Goal: Task Accomplishment & Management: Complete application form

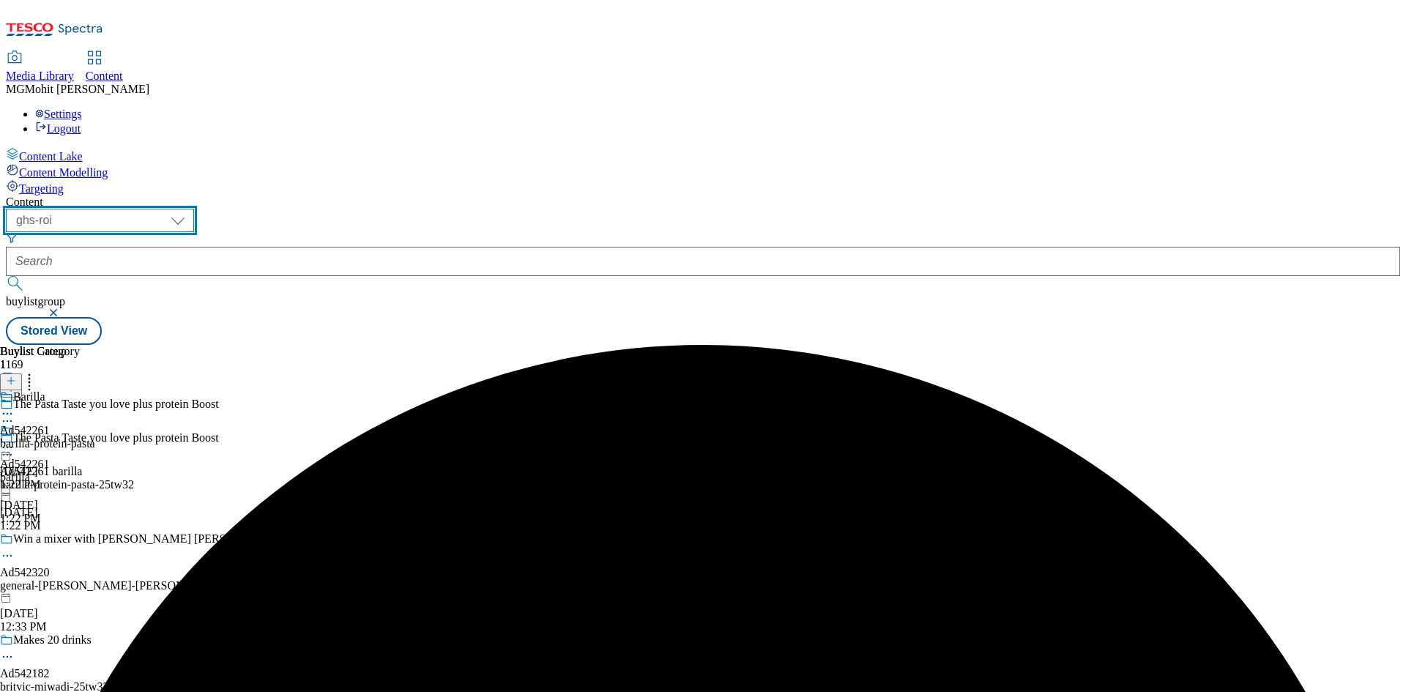
drag, startPoint x: 241, startPoint y: 113, endPoint x: 248, endPoint y: 127, distance: 15.7
click at [194, 209] on select "ghs-roi ghs-uk" at bounding box center [100, 220] width 188 height 23
select select "ghs-[GEOGRAPHIC_DATA]"
click at [190, 209] on select "ghs-roi ghs-uk" at bounding box center [100, 220] width 188 height 23
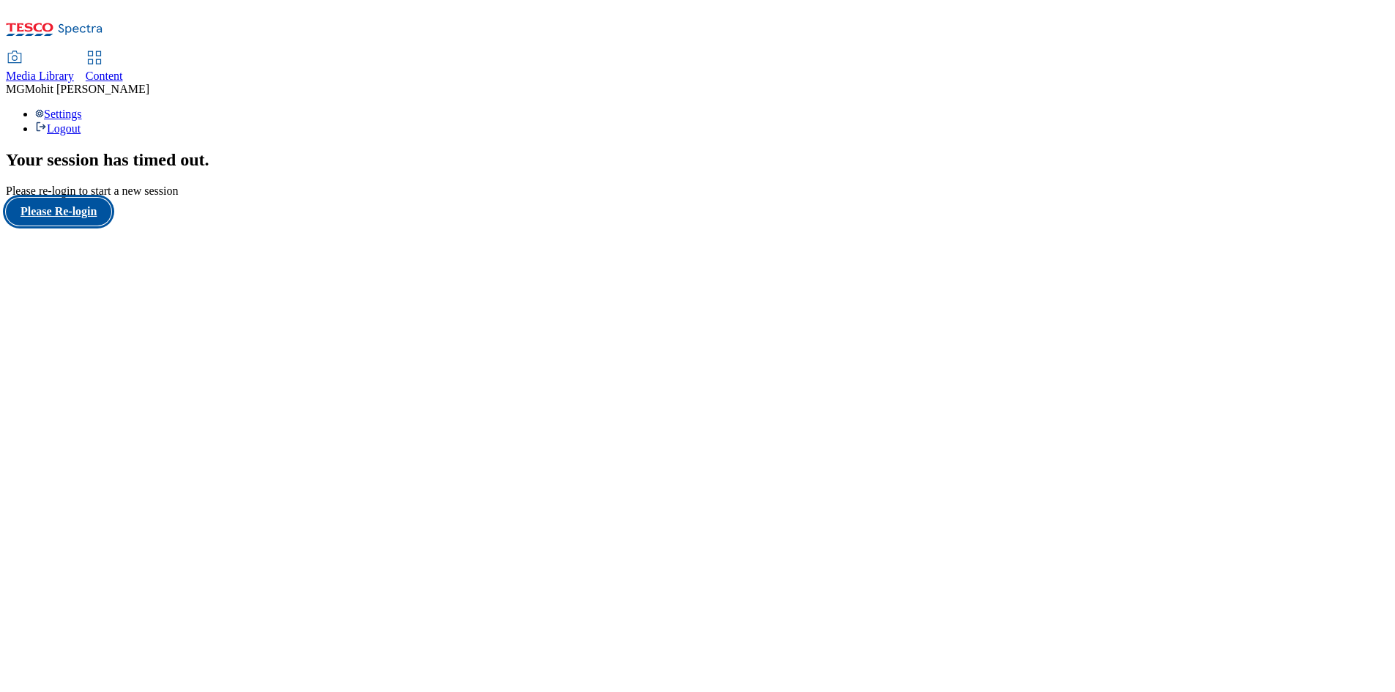
click at [83, 225] on button "Please Re-login" at bounding box center [58, 212] width 105 height 28
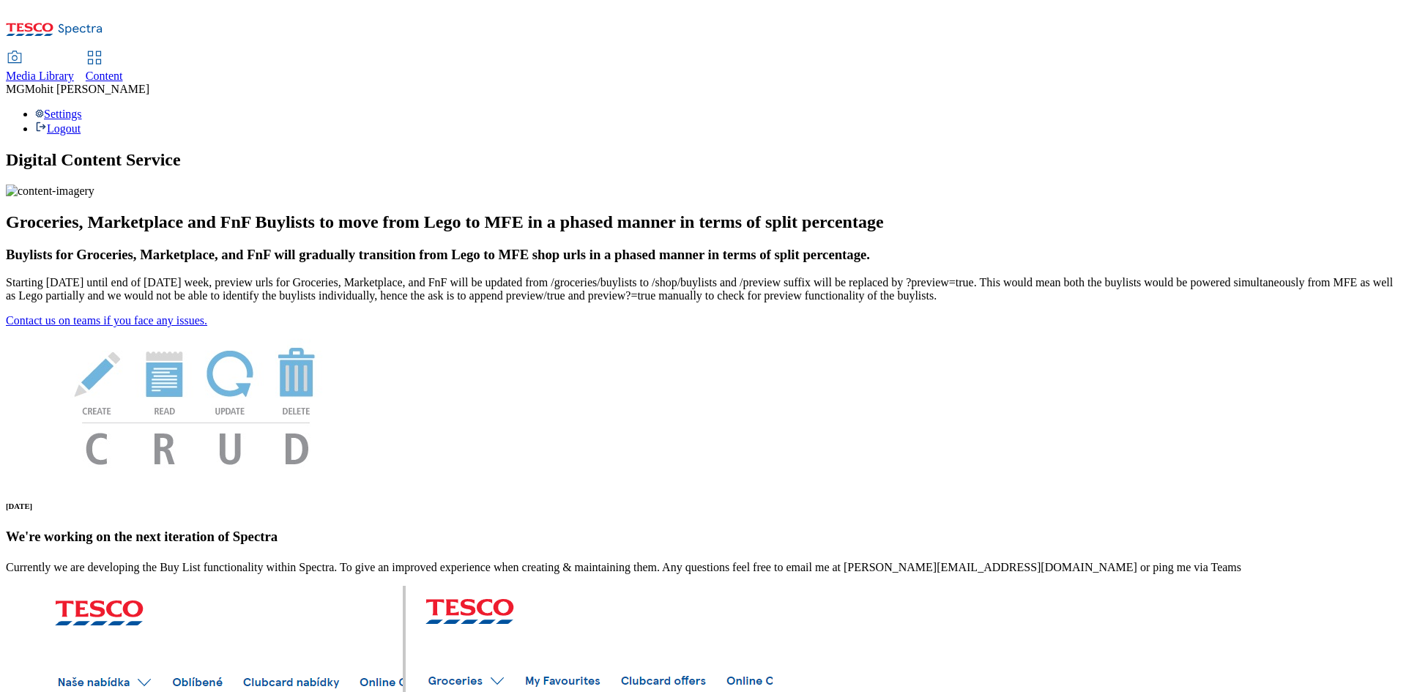
scroll to position [73, 0]
click at [123, 70] on div "Content" at bounding box center [104, 76] width 37 height 13
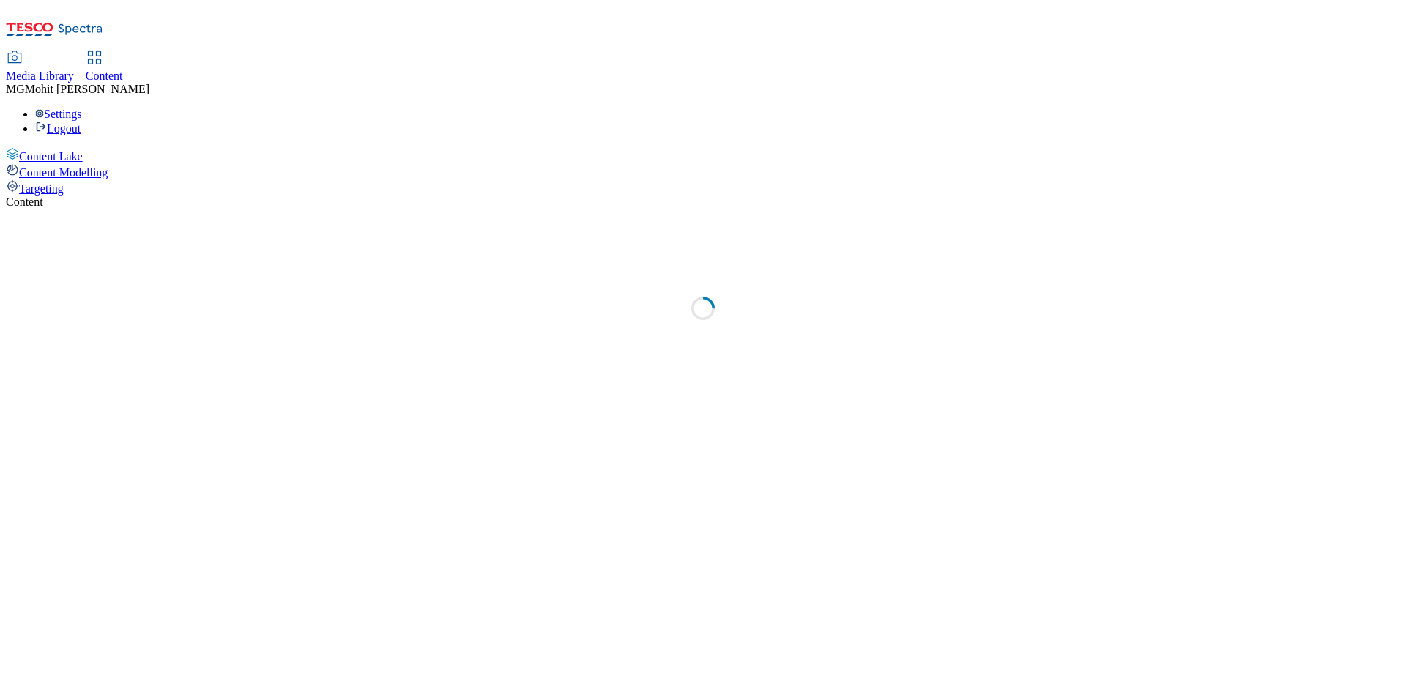
select select "ghs-[GEOGRAPHIC_DATA]"
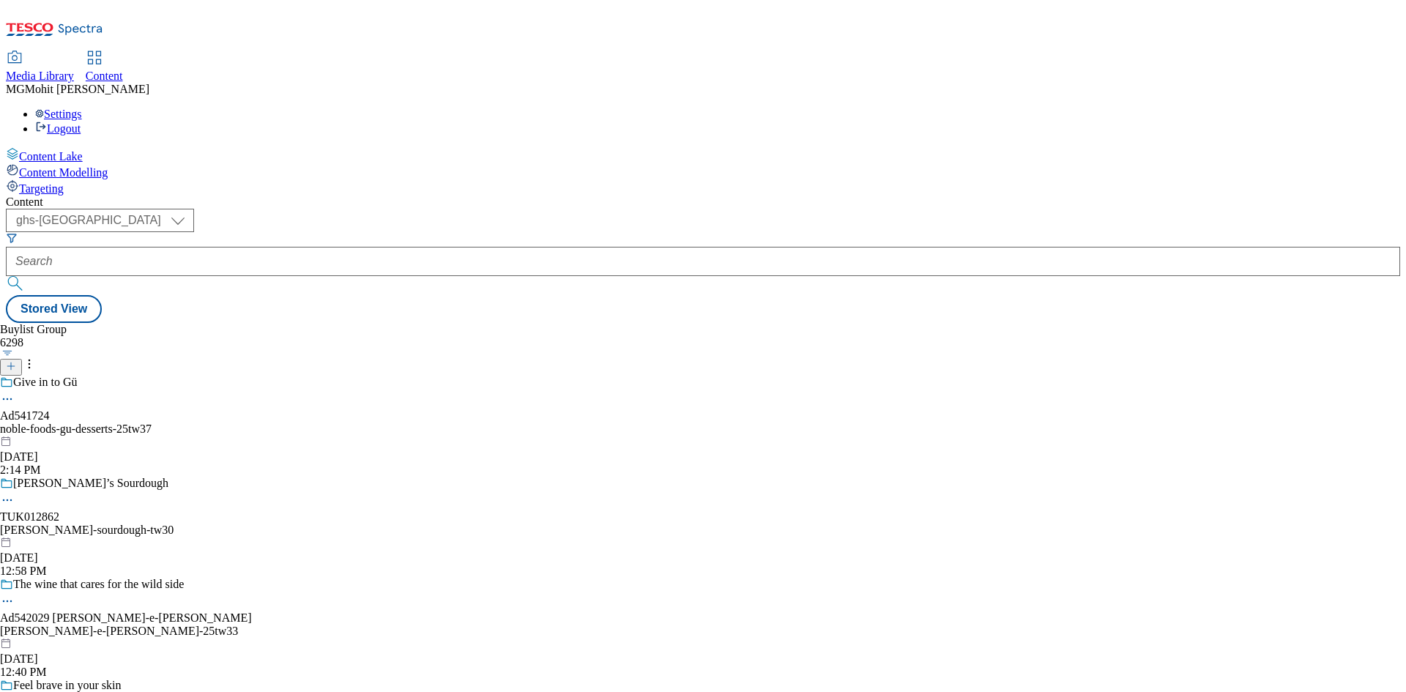
click at [16, 361] on icon at bounding box center [11, 366] width 10 height 10
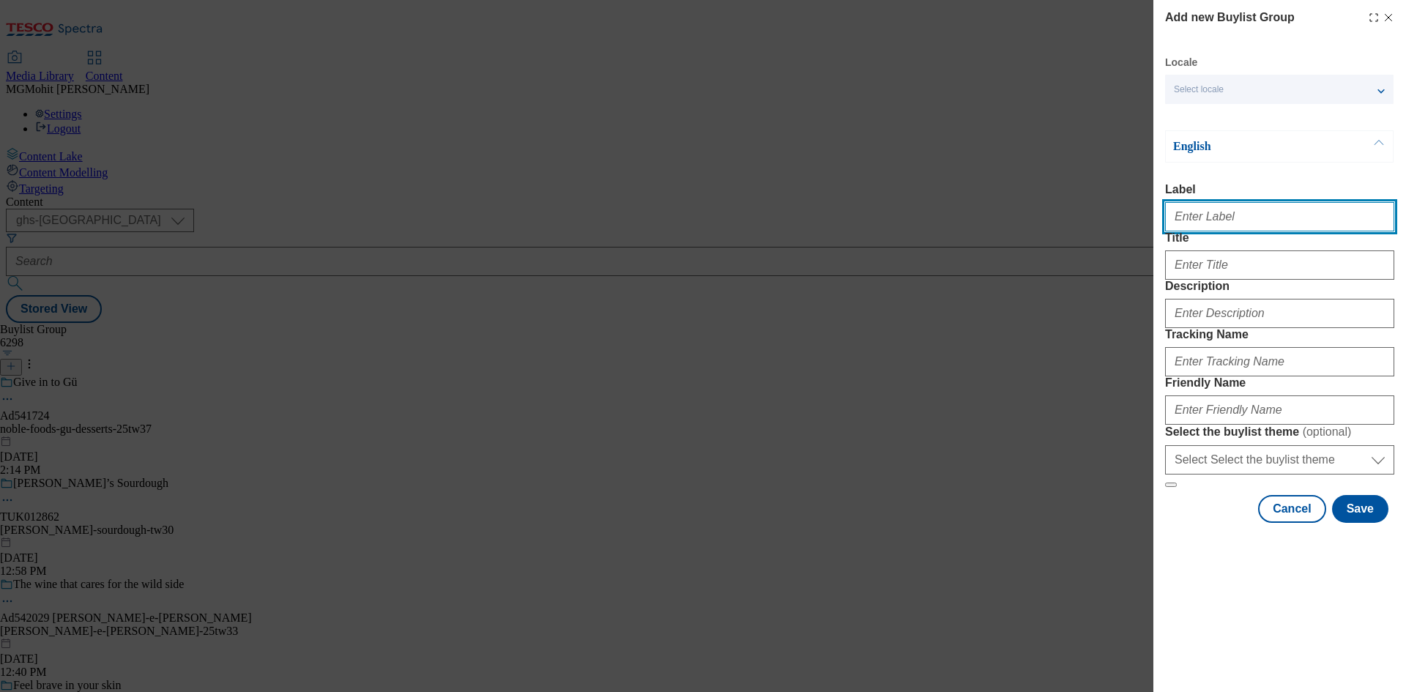
click at [1214, 230] on input "Label" at bounding box center [1279, 216] width 229 height 29
paste input "Ad542089 colgate-palmolive D"
type input "Ad542089 colgate-palmolive"
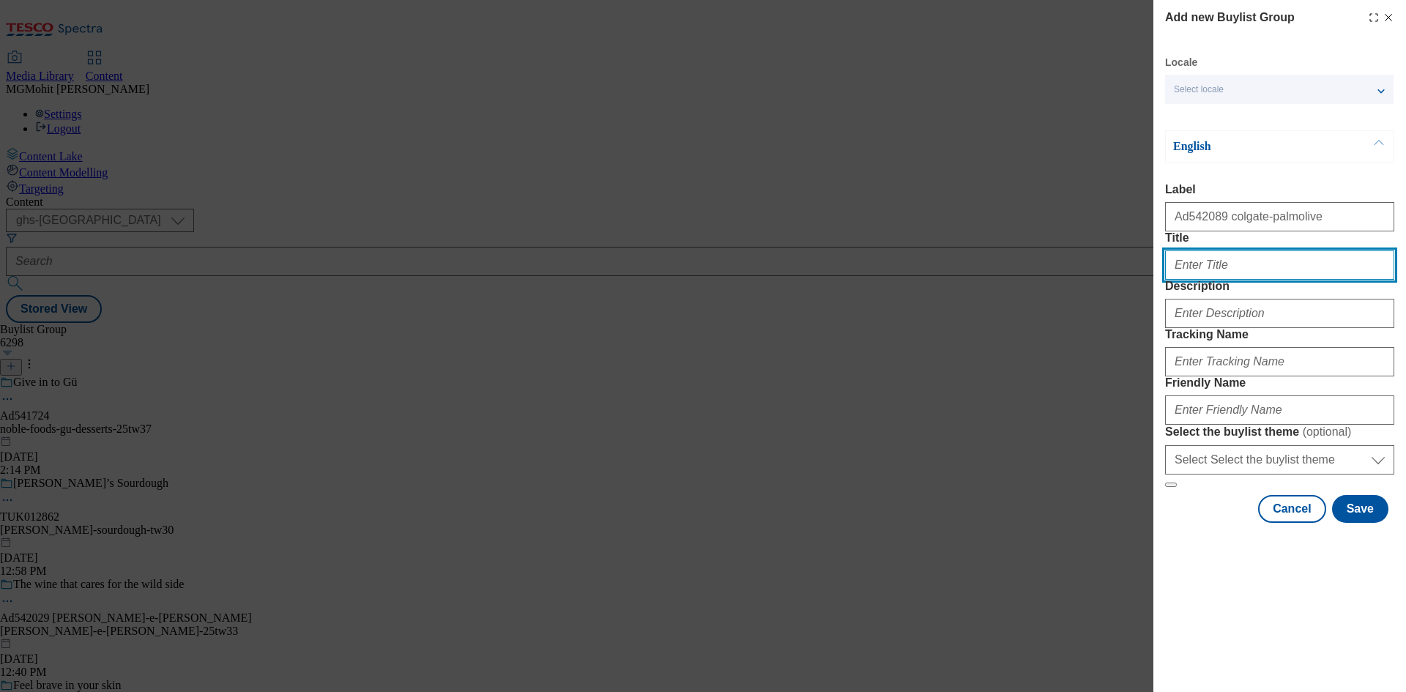
click at [1203, 280] on input "Title" at bounding box center [1279, 264] width 229 height 29
paste input "Skin relief could be as simple as a shower"
type input "Skin relief could be as simple as a shower"
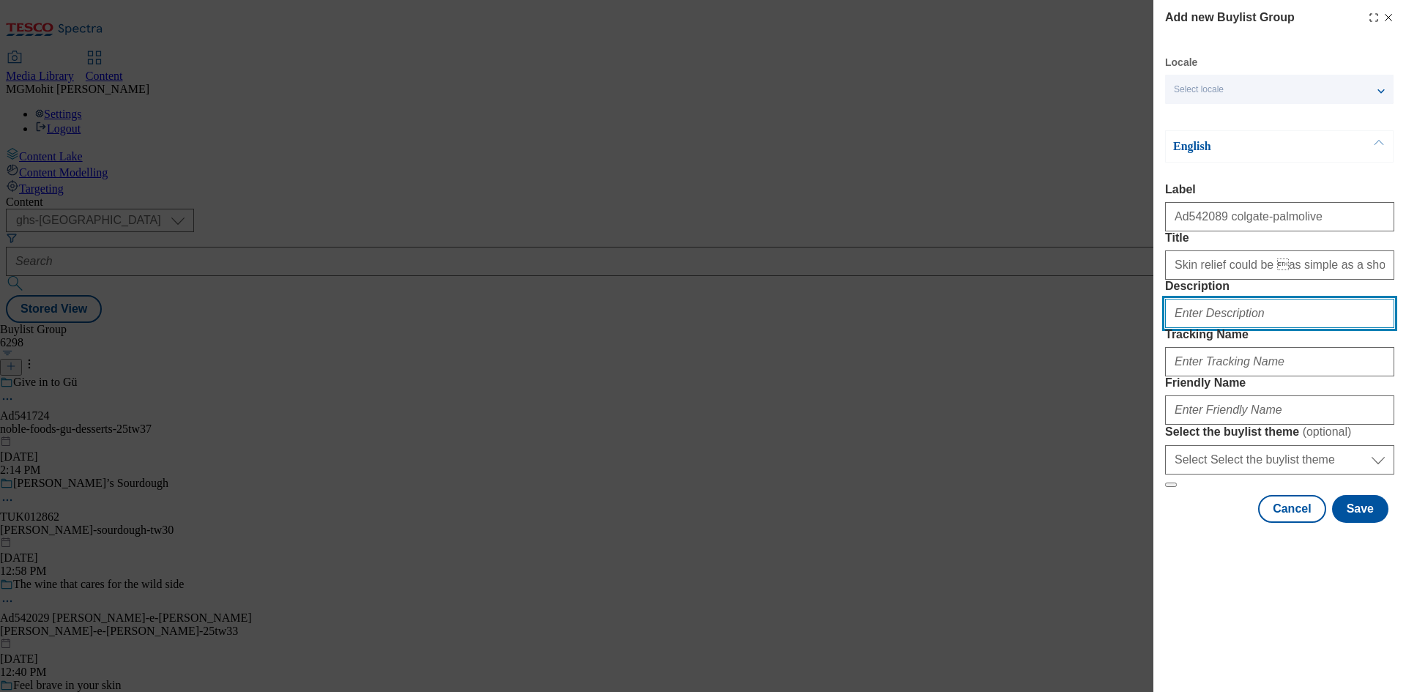
click at [1212, 328] on input "Description" at bounding box center [1279, 313] width 229 height 29
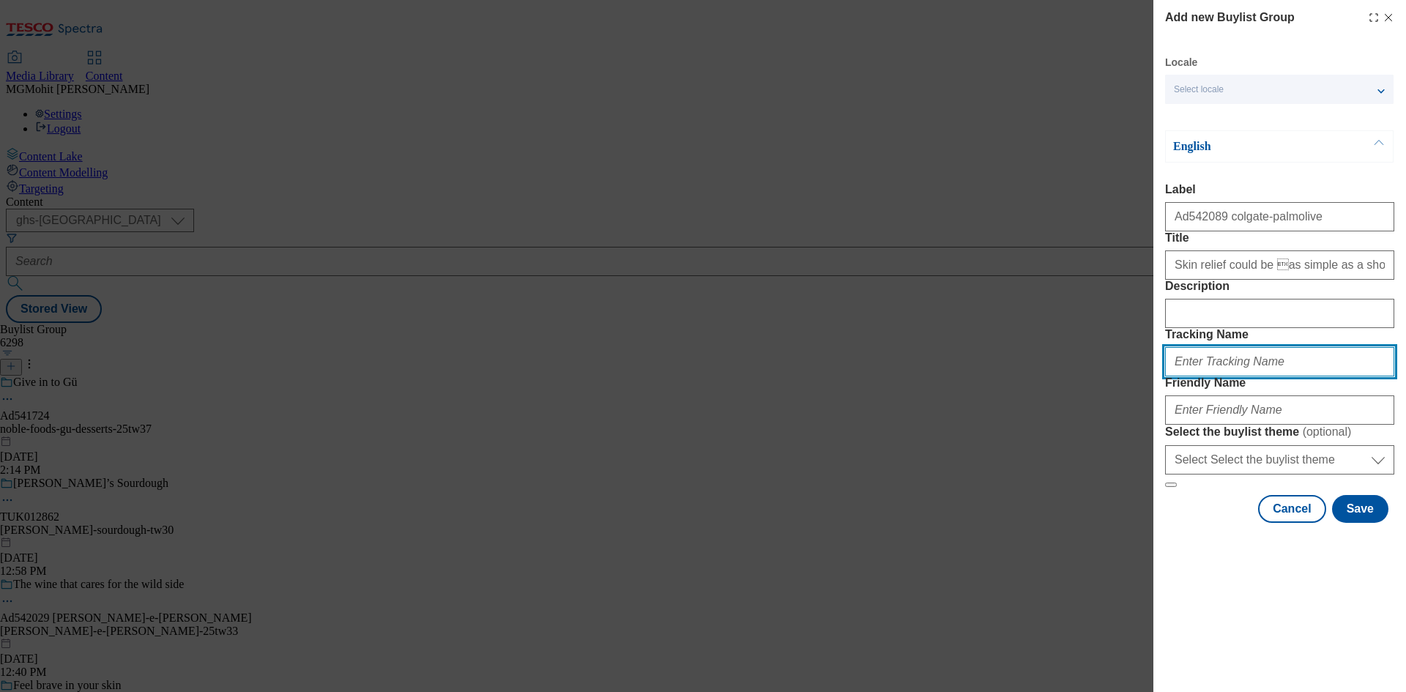
paste input "DH_AD542089"
type input "DH_AD542089"
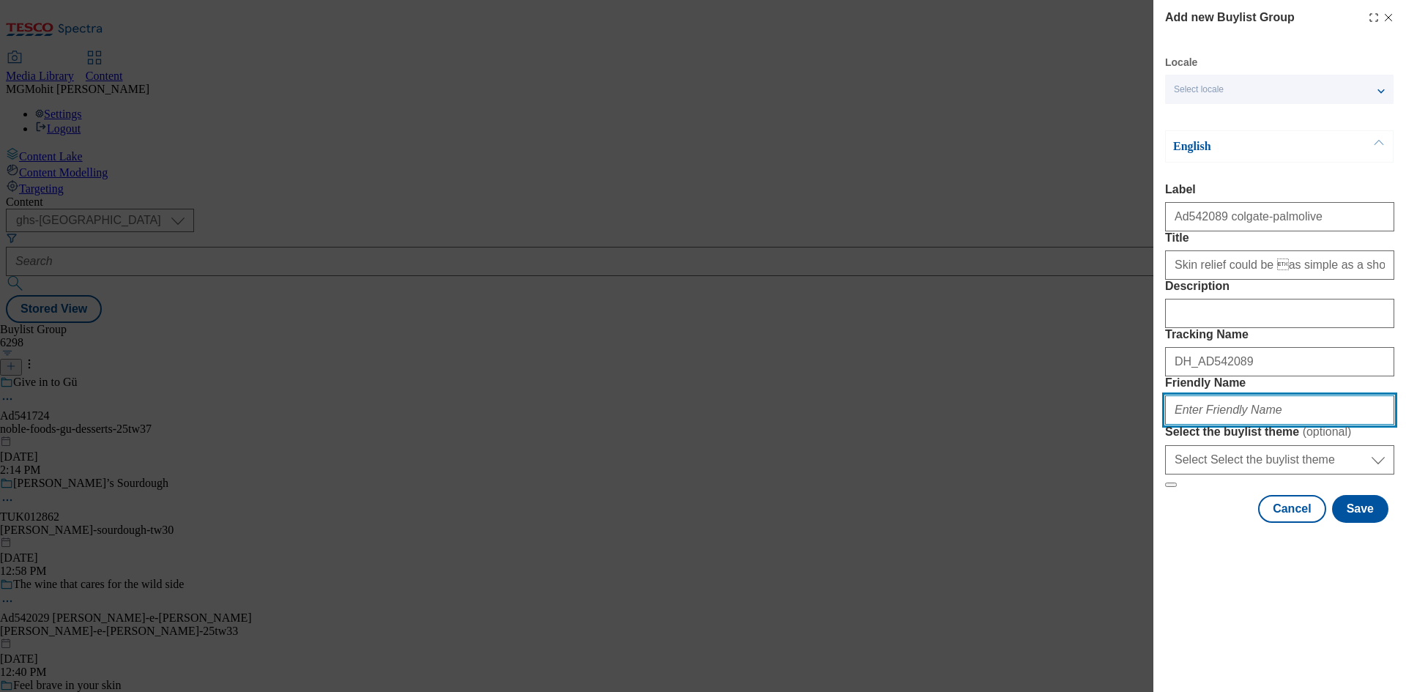
click at [1214, 425] on input "Friendly Name" at bounding box center [1279, 409] width 229 height 29
paste input "colgate-palmolive-sanex-25tw32"
type input "colgate-palmolive-sanex-25tw32"
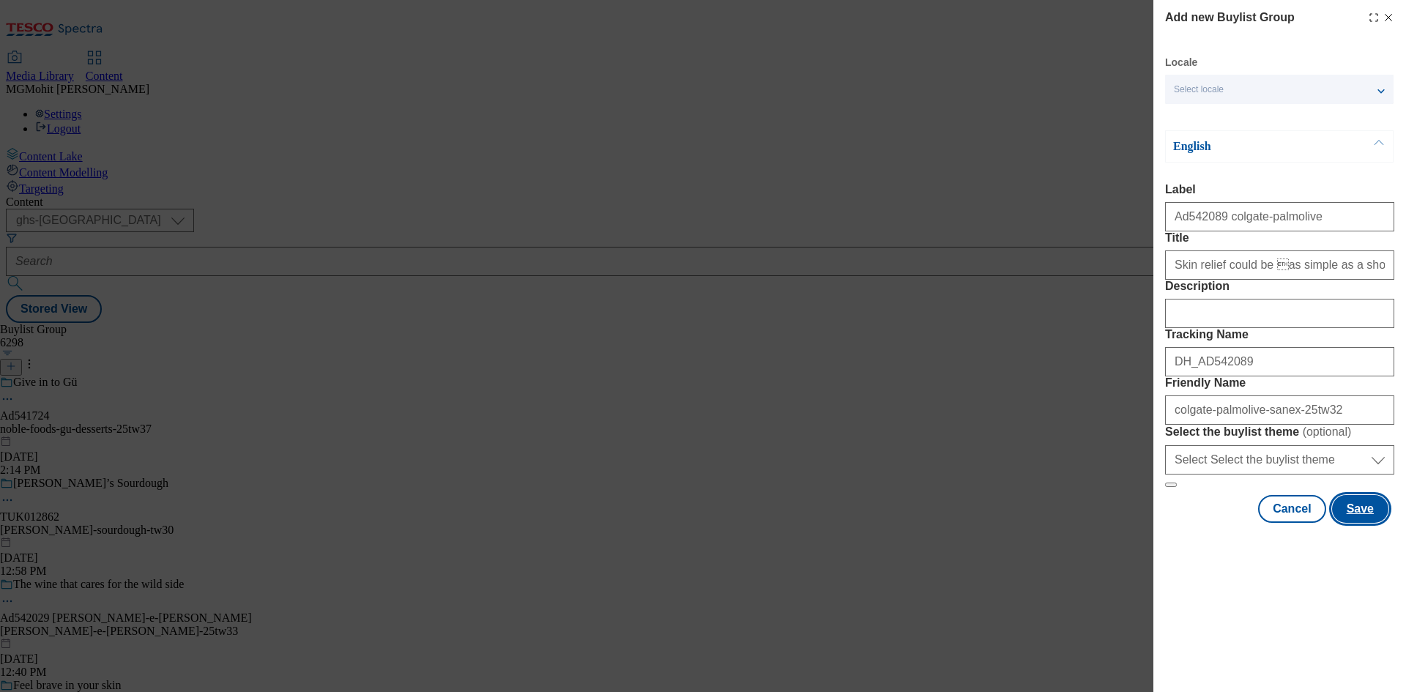
click at [1364, 523] on button "Save" at bounding box center [1360, 509] width 56 height 28
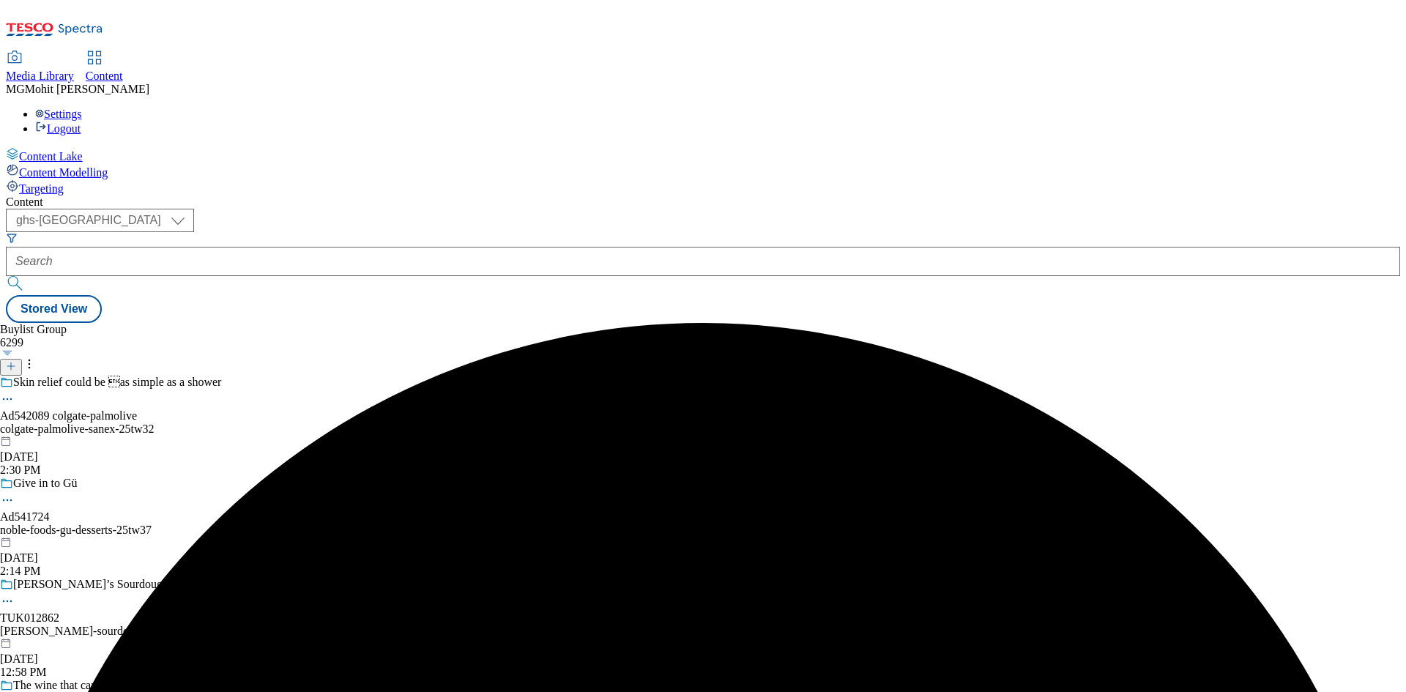
click at [269, 422] on div "colgate-palmolive-sanex-25tw32" at bounding box center [134, 428] width 269 height 13
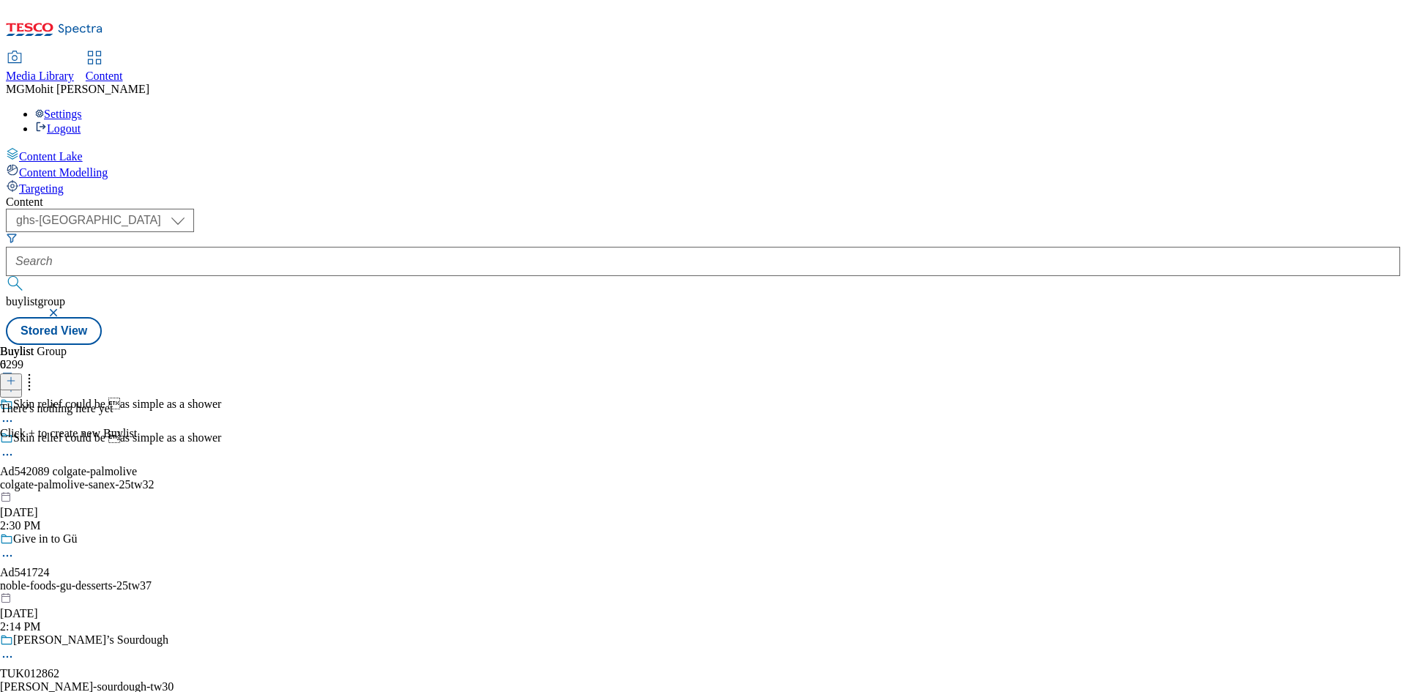
click at [16, 376] on icon at bounding box center [11, 381] width 10 height 10
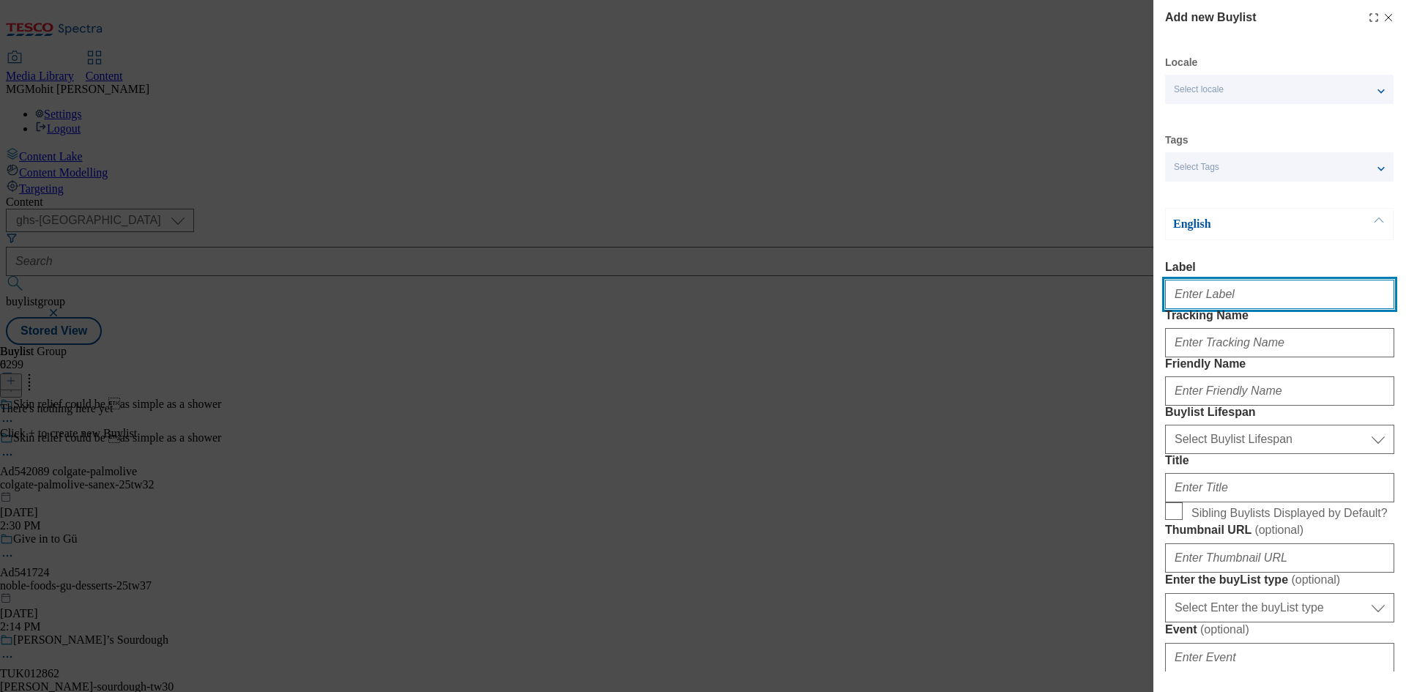
click at [1190, 304] on input "Label" at bounding box center [1279, 294] width 229 height 29
paste input "Ad542089"
type input "Ad542089"
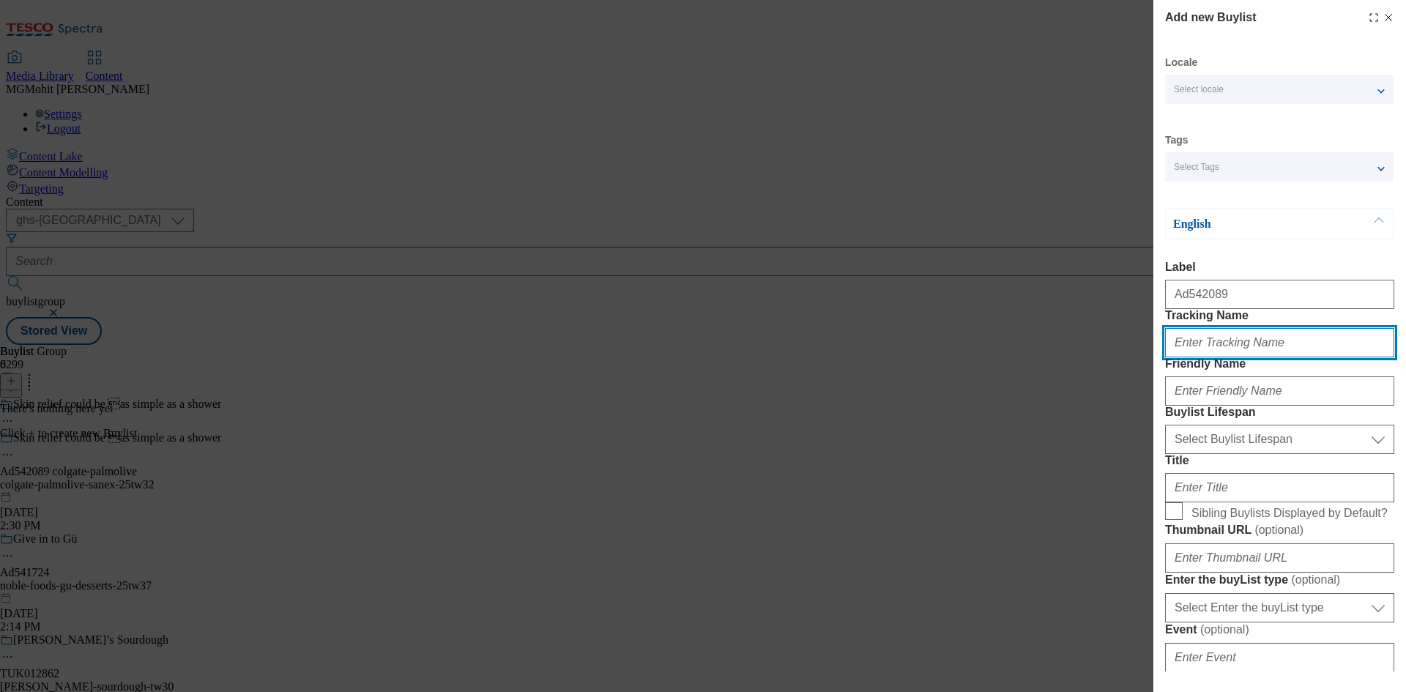
paste input "DH_AD542089"
type input "DH_AD542089"
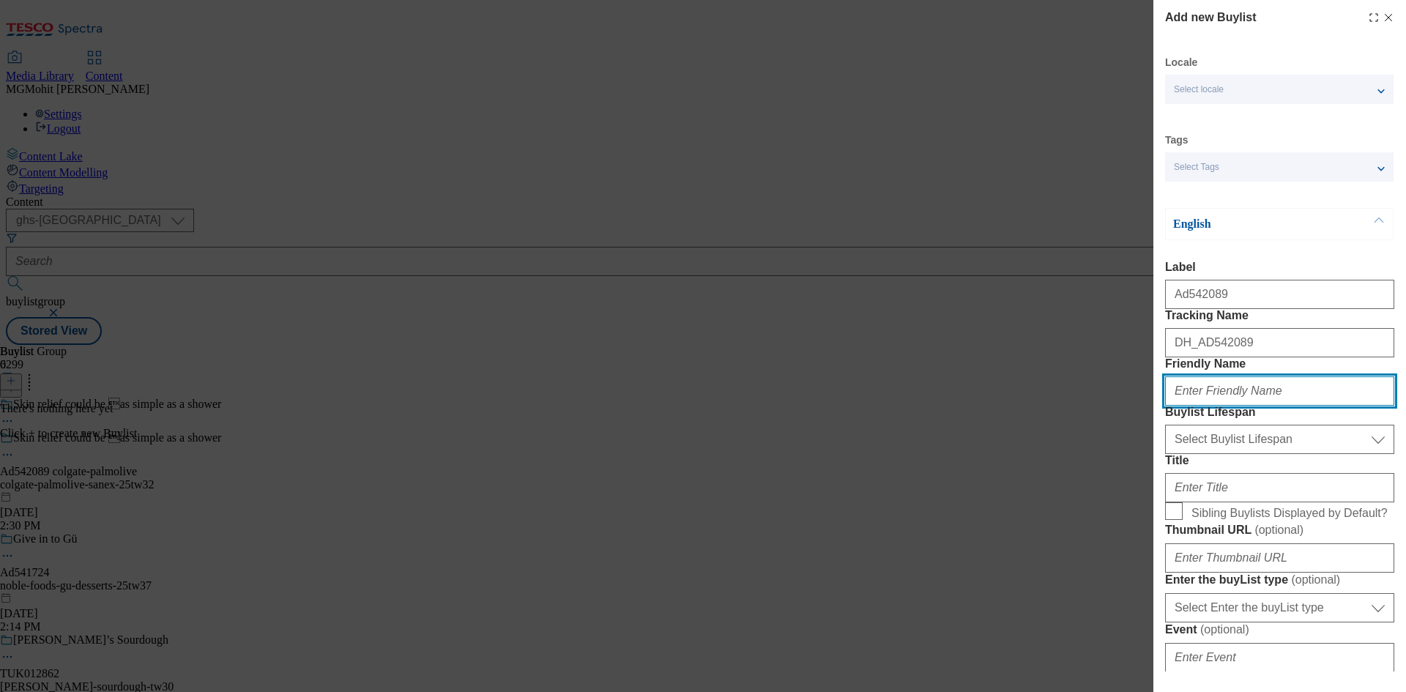
click at [1215, 406] on input "Friendly Name" at bounding box center [1279, 390] width 229 height 29
paste input "colgate-palmolive"
type input "colgate-palmolive"
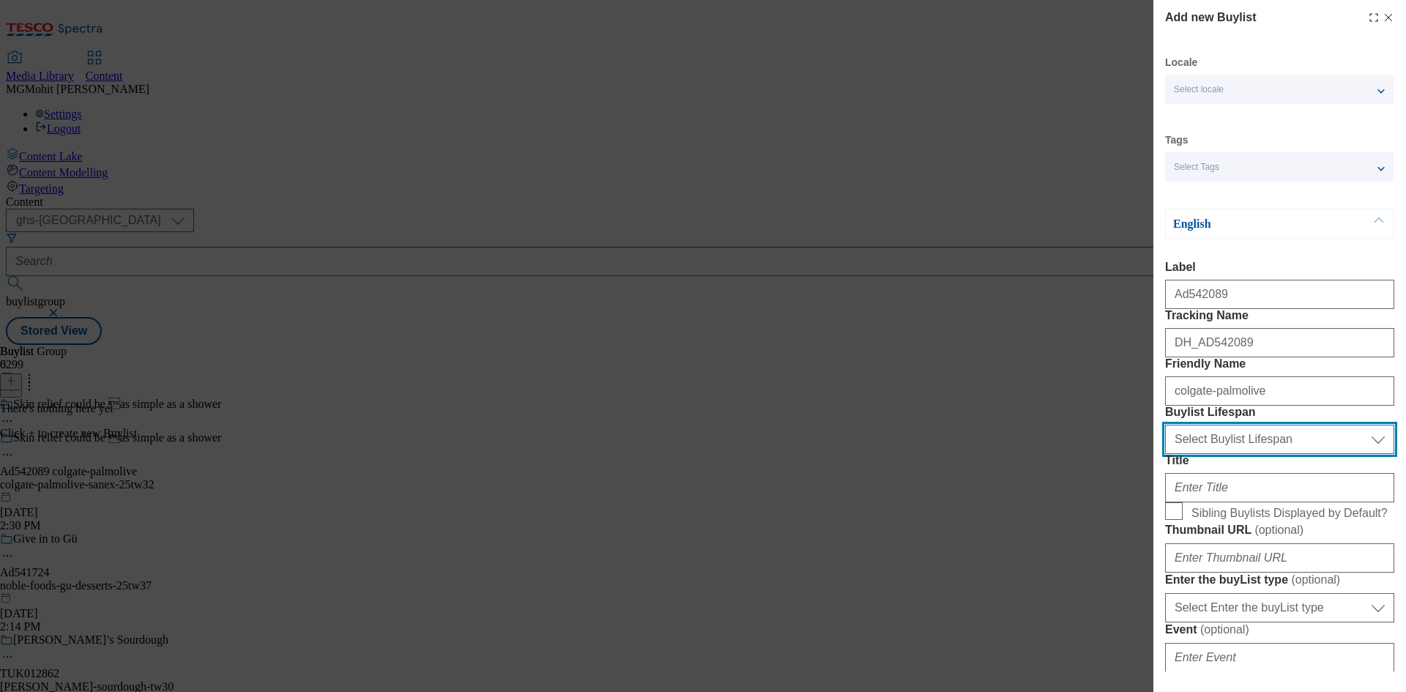
drag, startPoint x: 1215, startPoint y: 520, endPoint x: 1212, endPoint y: 532, distance: 13.0
click at [1215, 454] on select "Select Buylist Lifespan evergreen seasonal tactical" at bounding box center [1279, 439] width 229 height 29
select select "tactical"
click at [1165, 454] on select "Select Buylist Lifespan evergreen seasonal tactical" at bounding box center [1279, 439] width 229 height 29
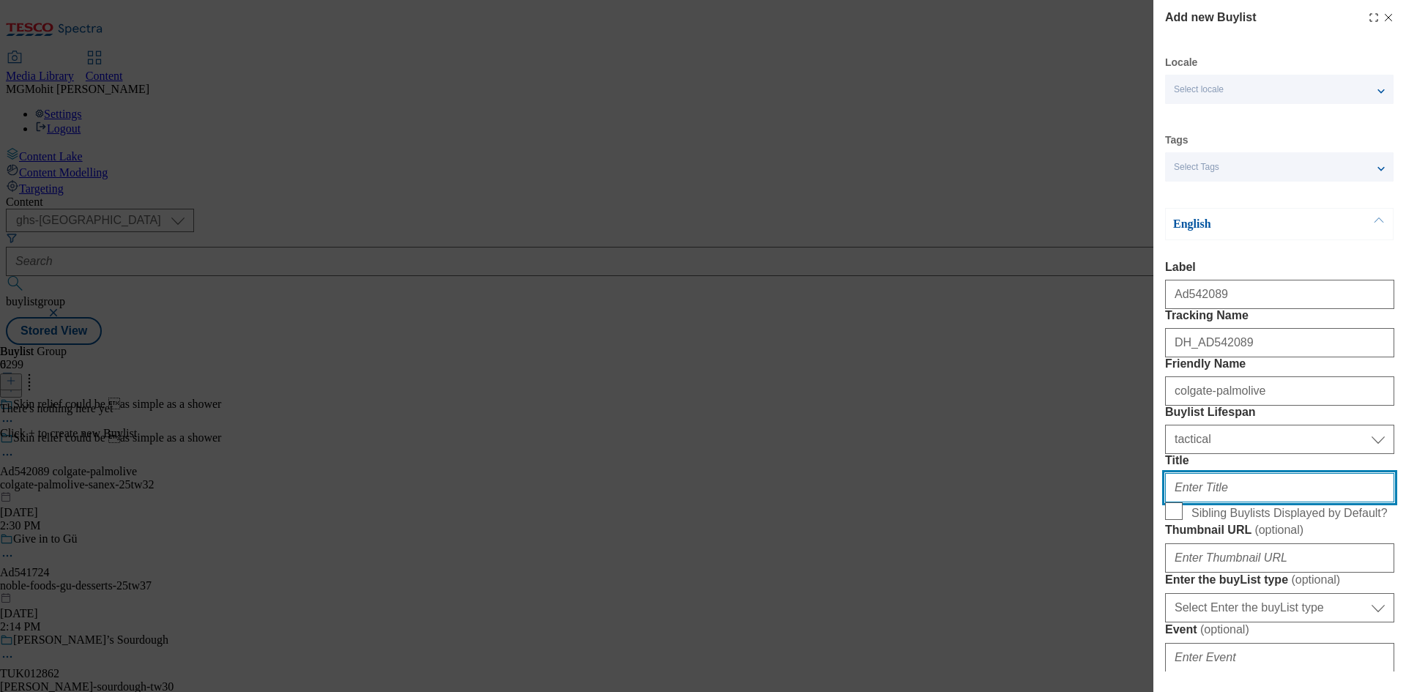
click at [1190, 502] on input "Title" at bounding box center [1279, 487] width 229 height 29
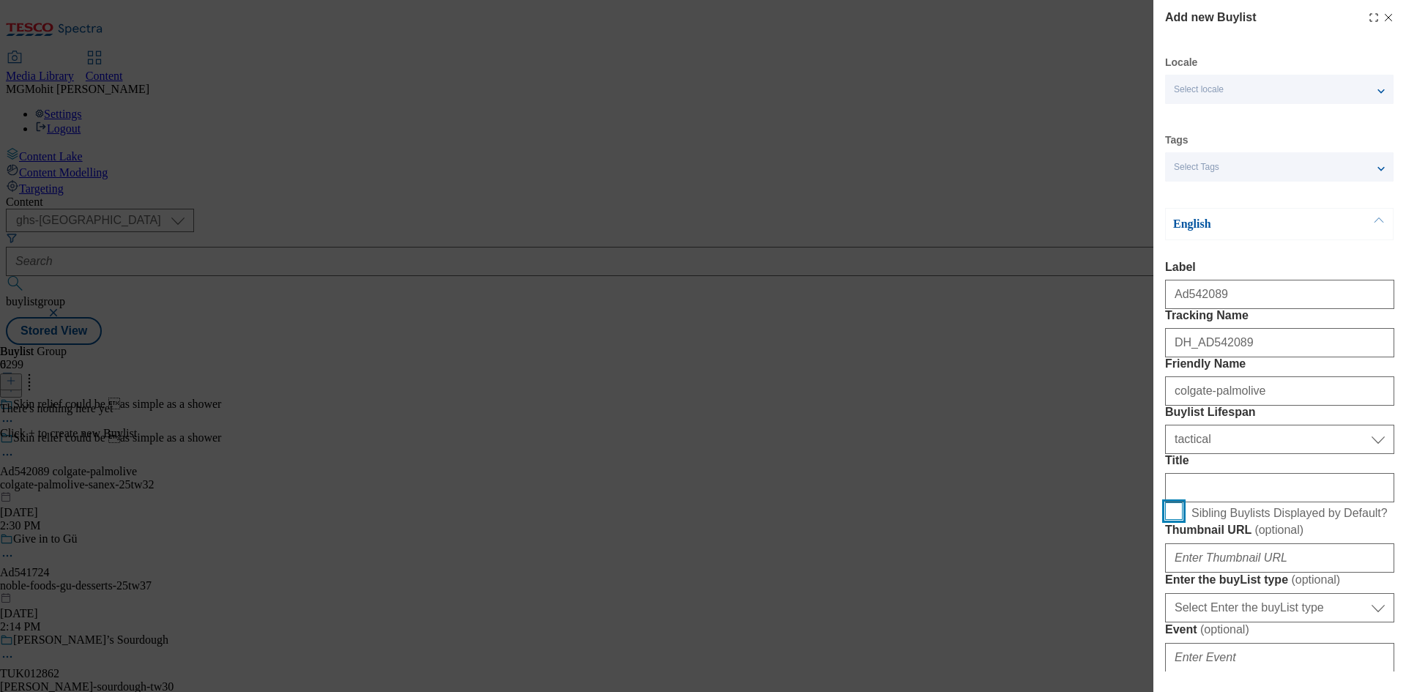
scroll to position [293, 0]
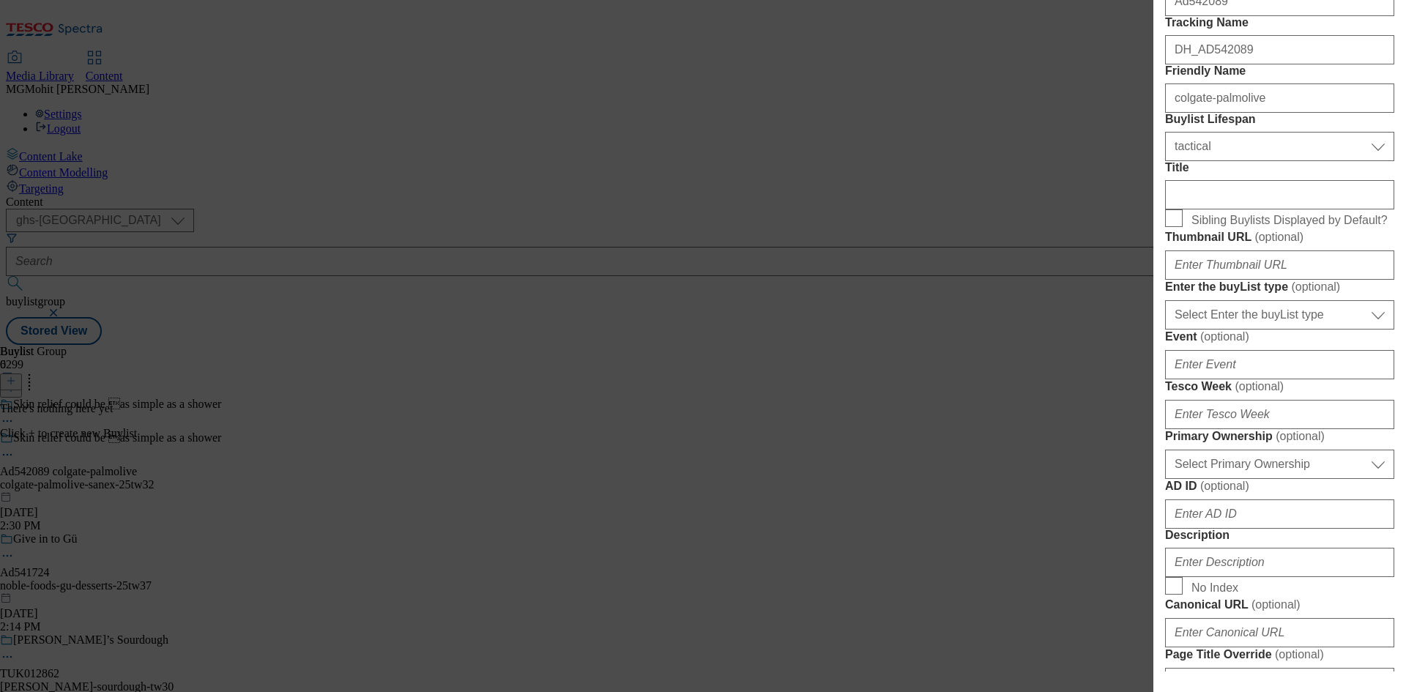
click at [1223, 329] on div "Select Enter the buyList type event supplier funded long term >4 weeks supplier…" at bounding box center [1279, 311] width 229 height 35
click at [1224, 329] on select "Select Enter the buyList type event supplier funded long term >4 weeks supplier…" at bounding box center [1279, 314] width 229 height 29
select select "supplier funded short term 1-3 weeks"
click at [1165, 329] on select "Select Enter the buyList type event supplier funded long term >4 weeks supplier…" at bounding box center [1279, 314] width 229 height 29
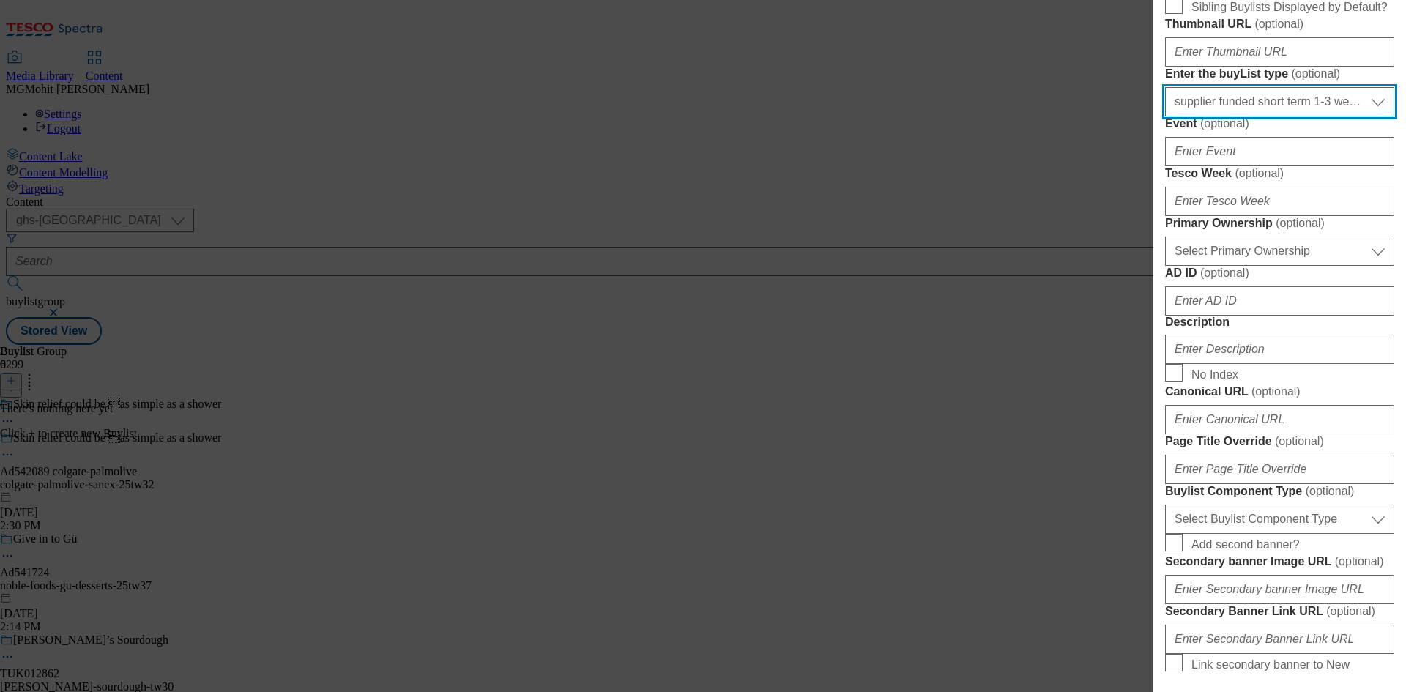
scroll to position [512, 0]
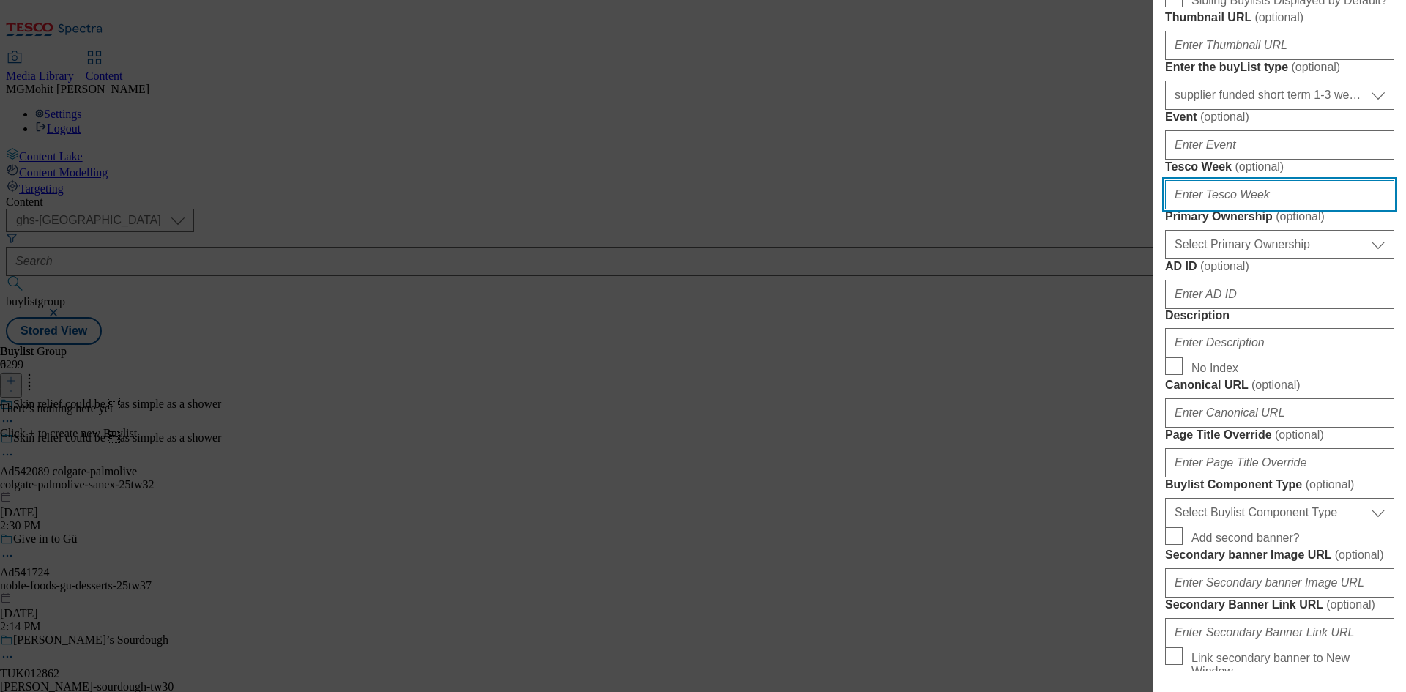
click at [1214, 209] on input "Tesco Week ( optional )" at bounding box center [1279, 194] width 229 height 29
type input "32"
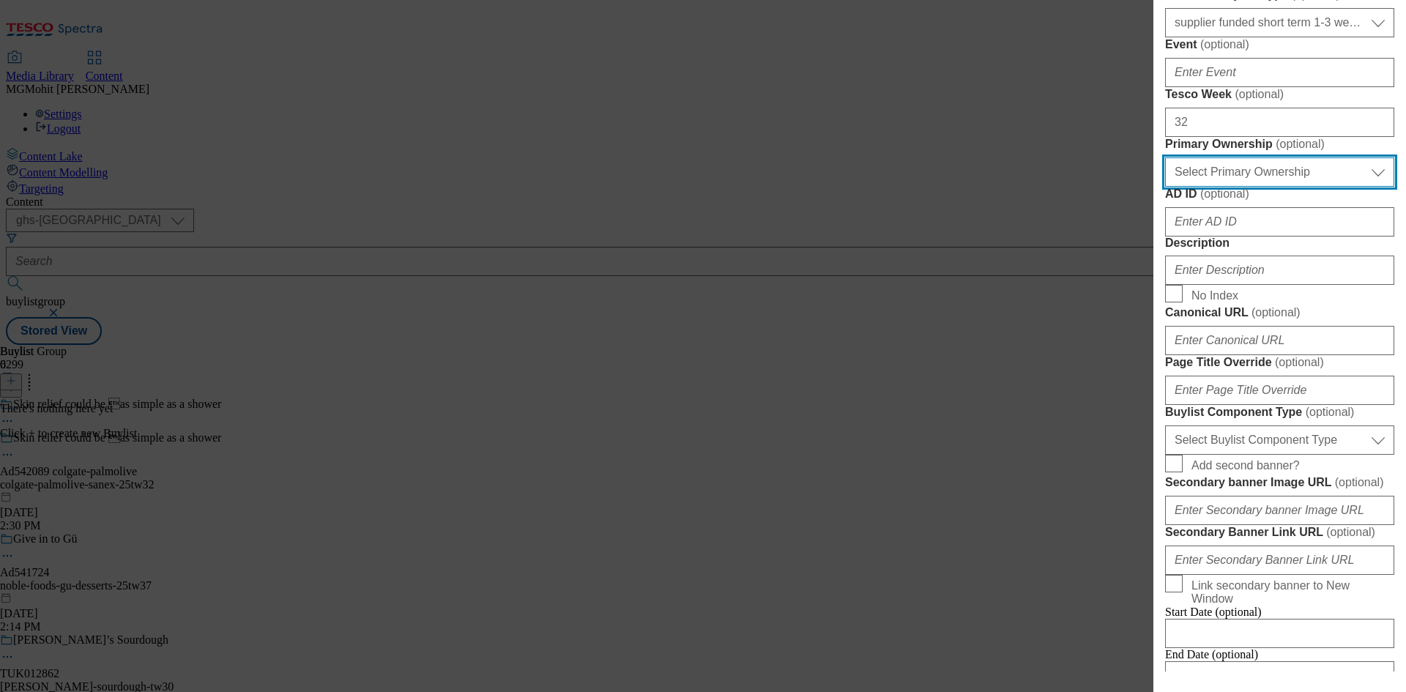
scroll to position [586, 0]
click at [1217, 186] on select "Select Primary Ownership tesco dunnhumby" at bounding box center [1279, 171] width 229 height 29
select select "dunnhumby"
click at [1165, 186] on select "Select Primary Ownership tesco dunnhumby" at bounding box center [1279, 171] width 229 height 29
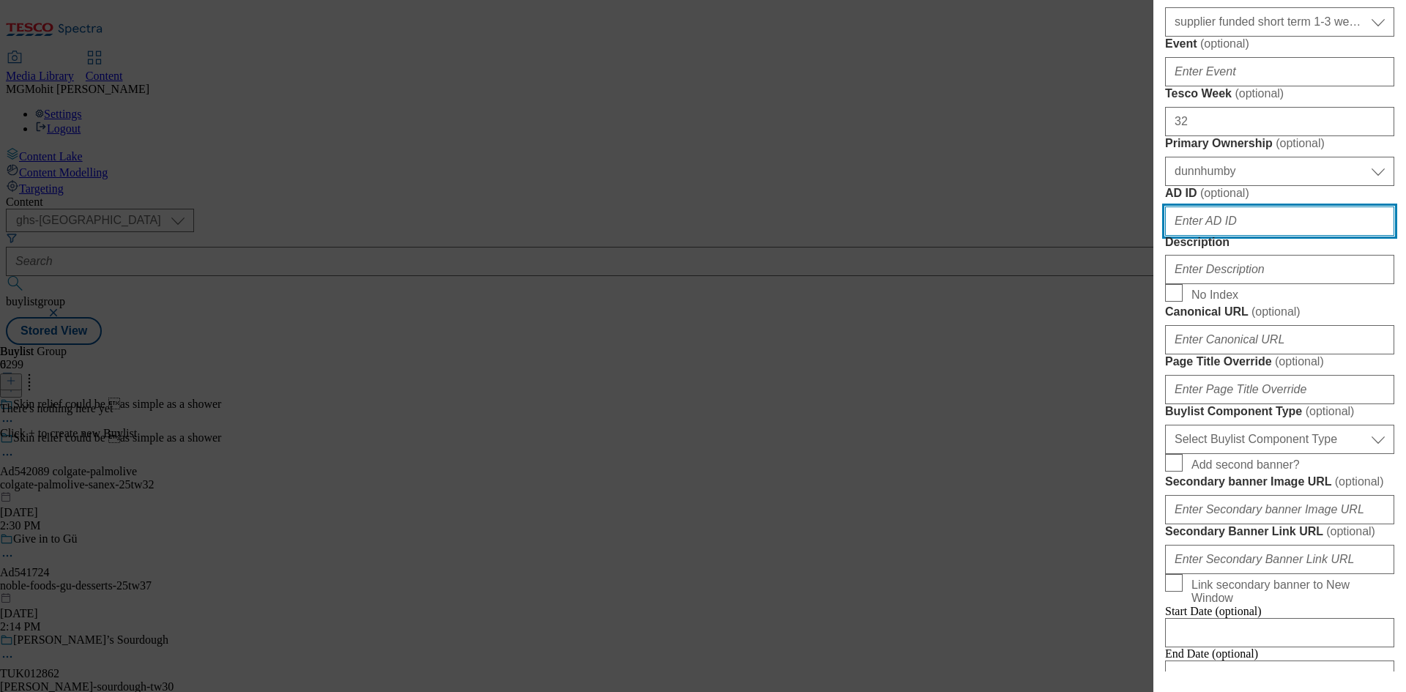
click at [1195, 236] on input "AD ID ( optional )" at bounding box center [1279, 220] width 229 height 29
paste input "542089"
type input "542089"
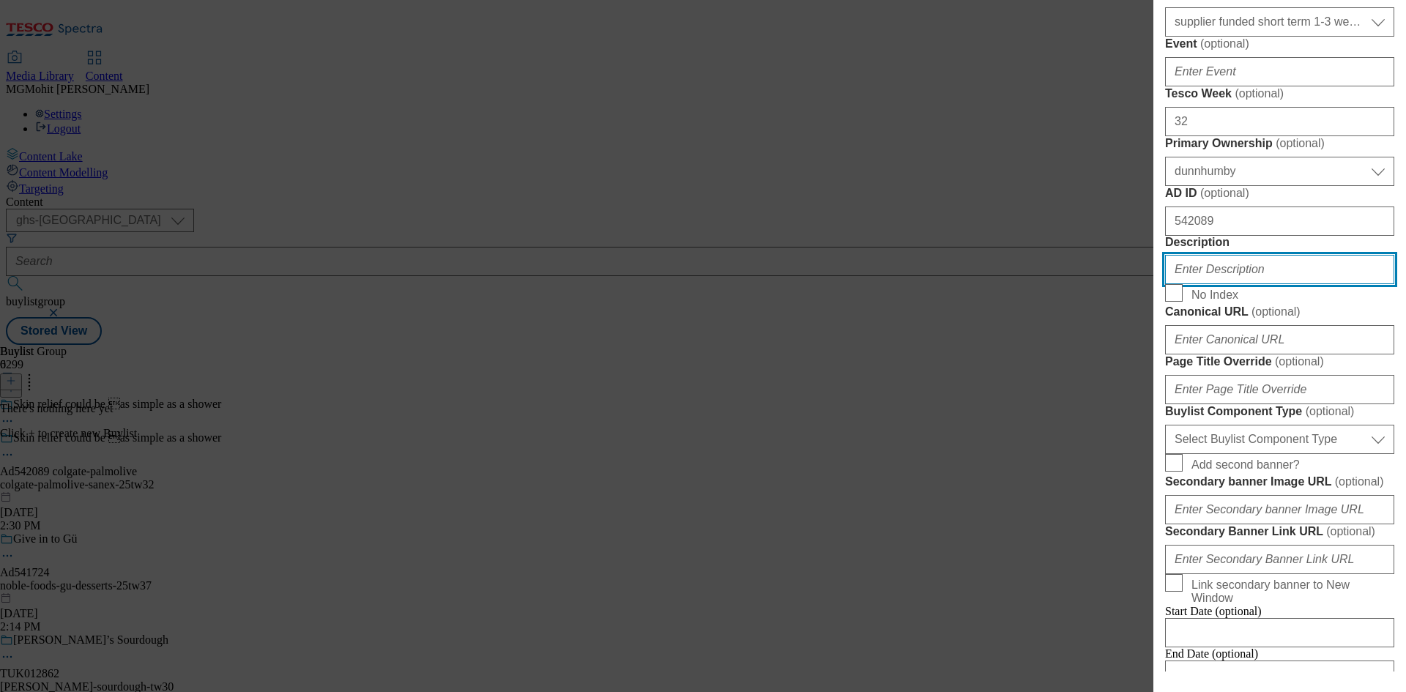
click at [1228, 284] on input "Description" at bounding box center [1279, 269] width 229 height 29
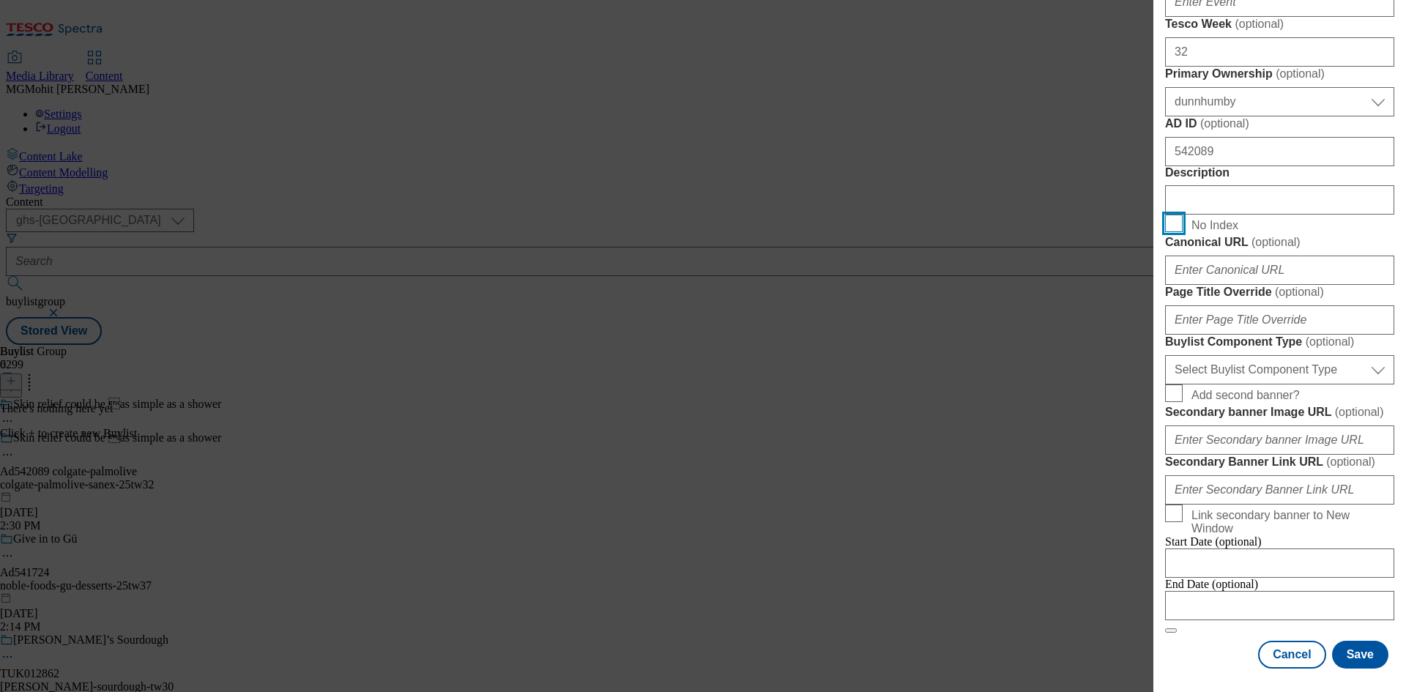
scroll to position [878, 0]
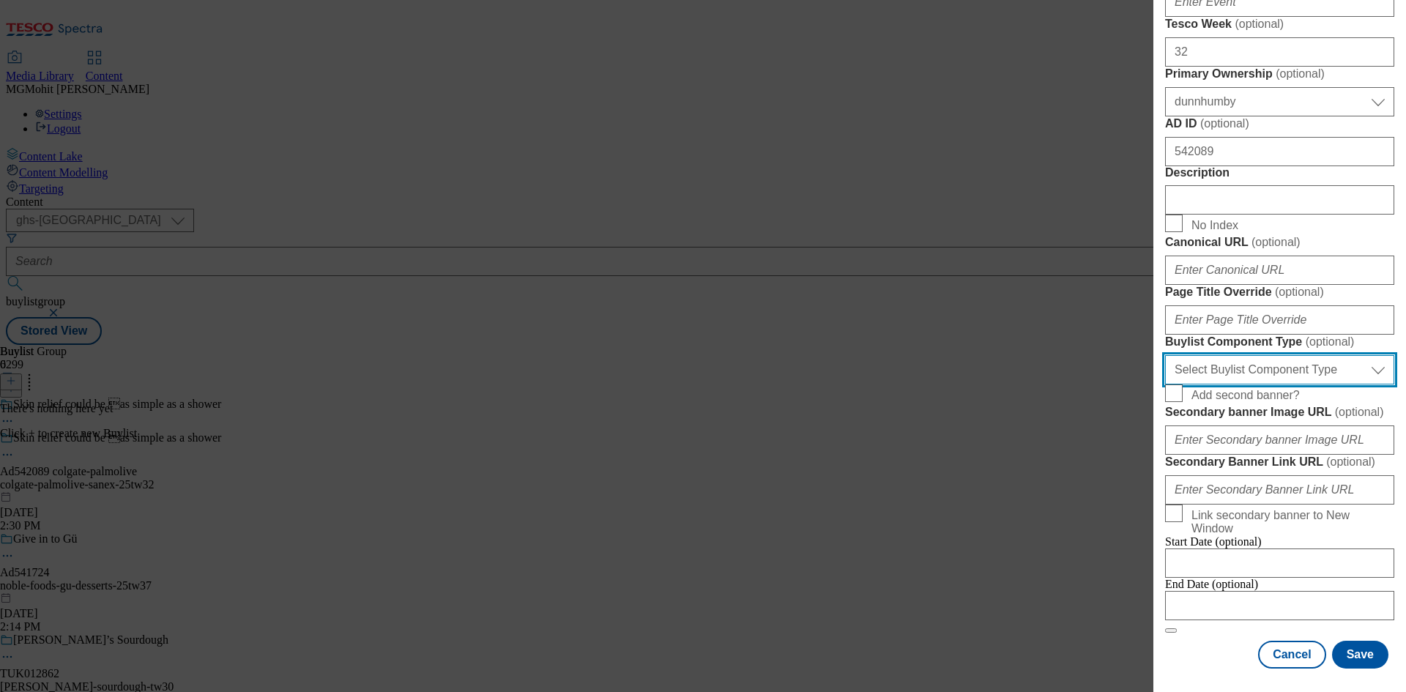
click at [1247, 384] on select "Select Buylist Component Type Banner Competition Header Meal" at bounding box center [1279, 369] width 229 height 29
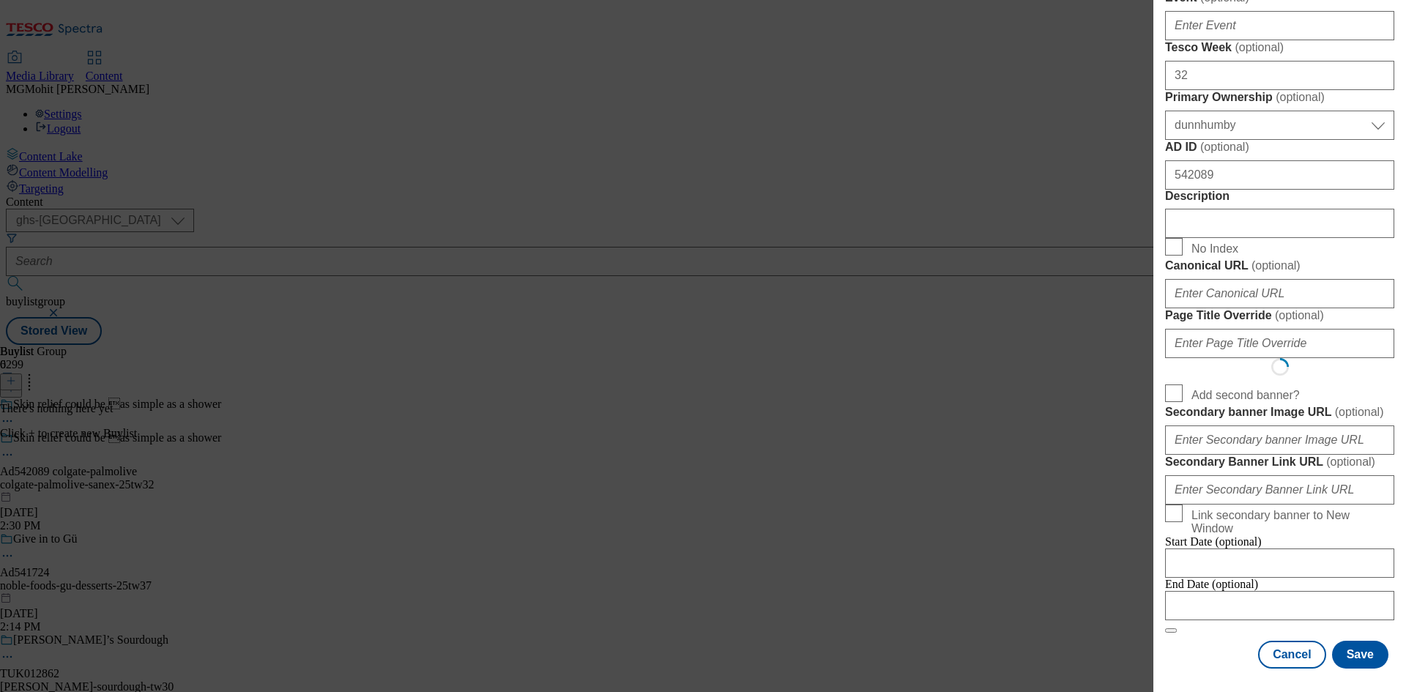
scroll to position [0, 0]
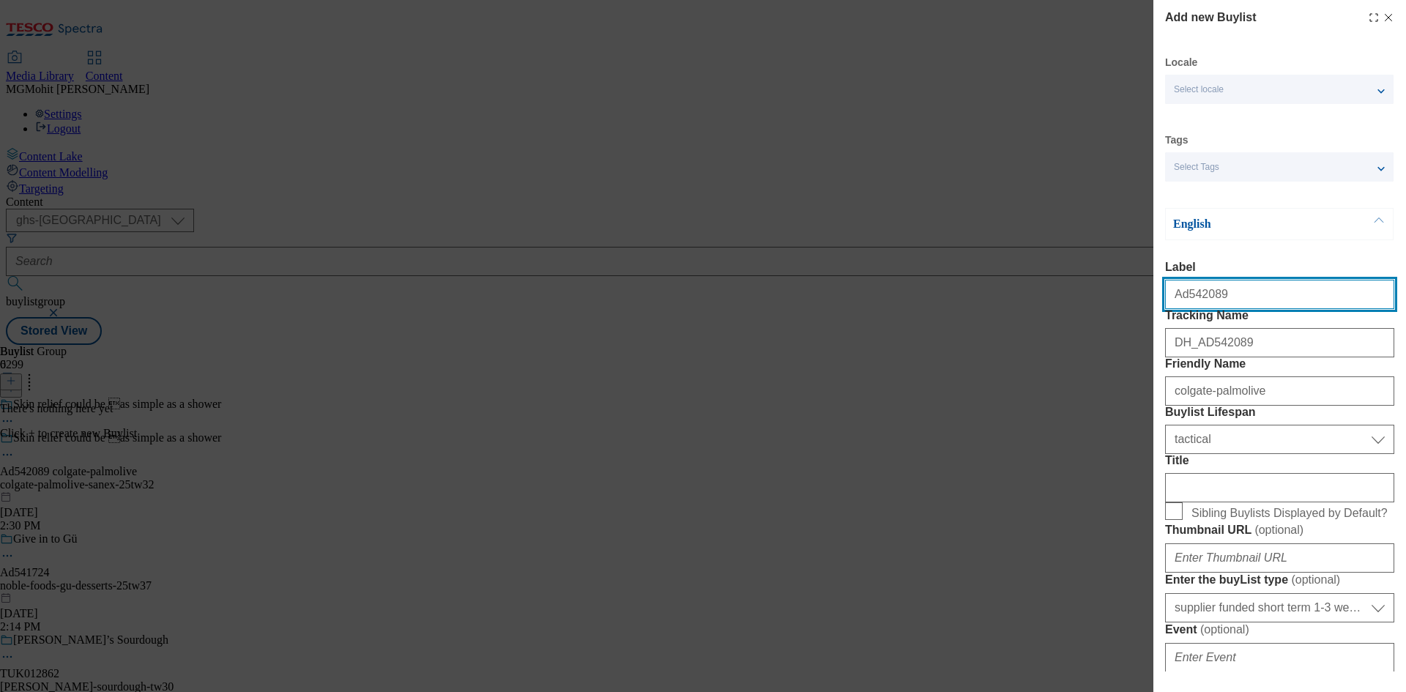
select select "Banner"
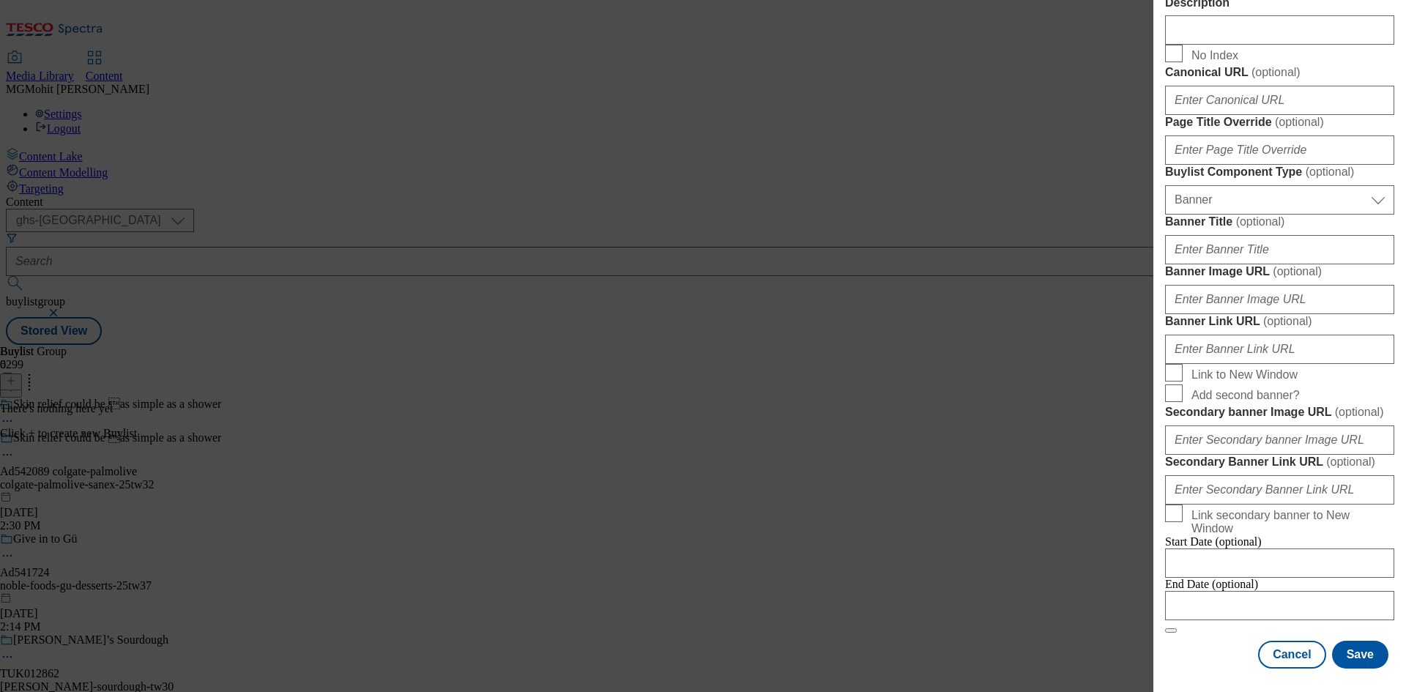
scroll to position [1451, 0]
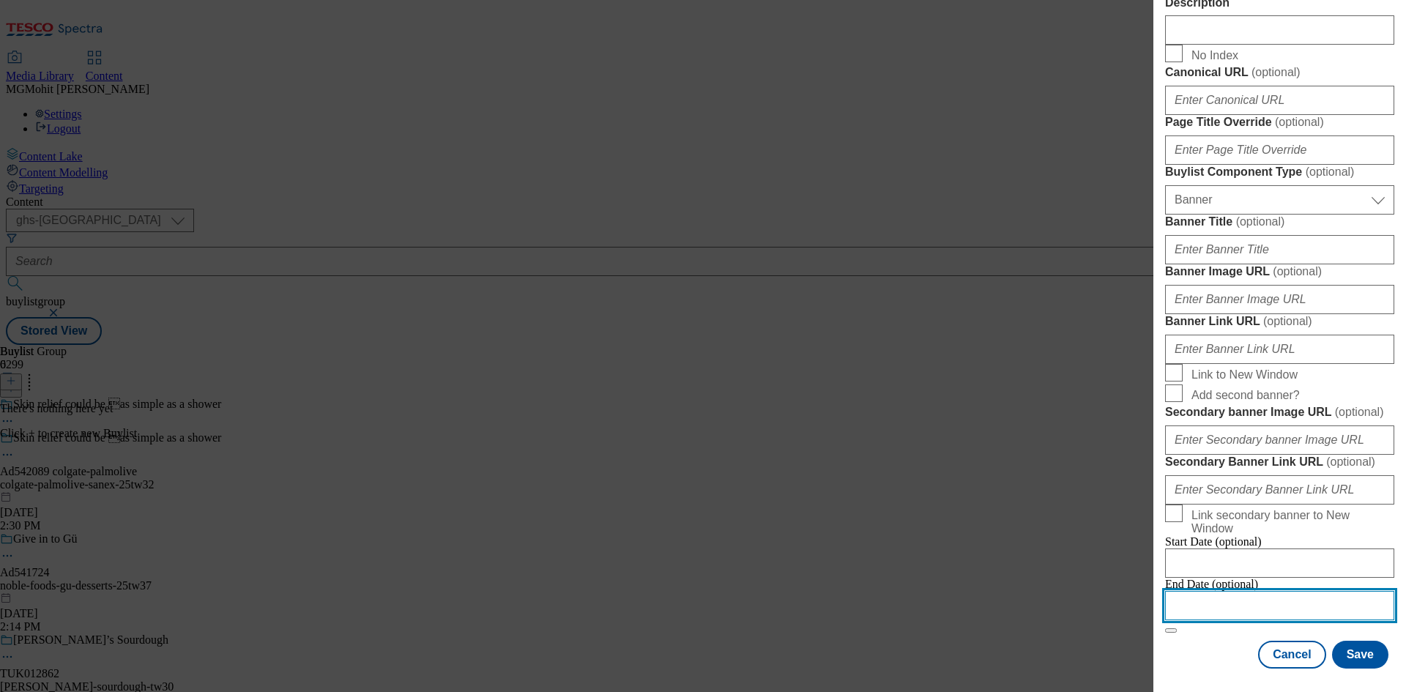
click at [1235, 594] on input "Modal" at bounding box center [1279, 605] width 229 height 29
select select "2025"
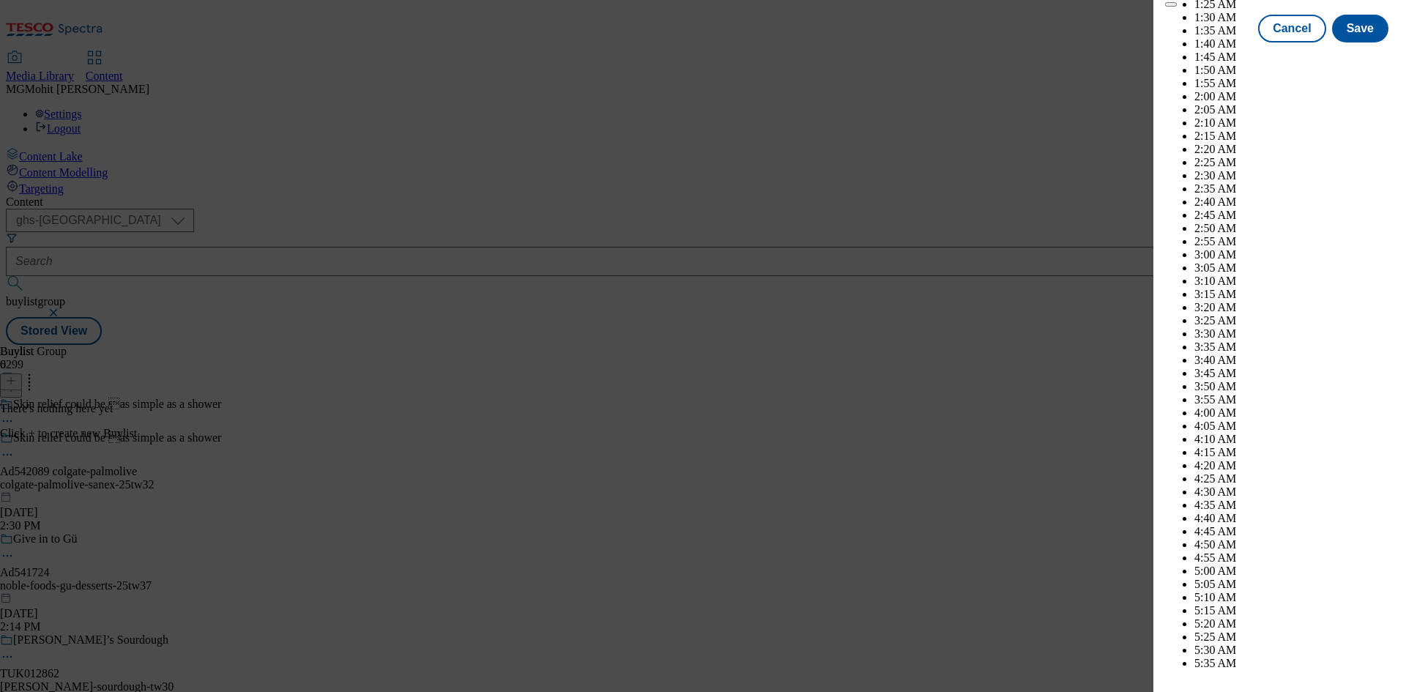
scroll to position [4701, 0]
select select "December"
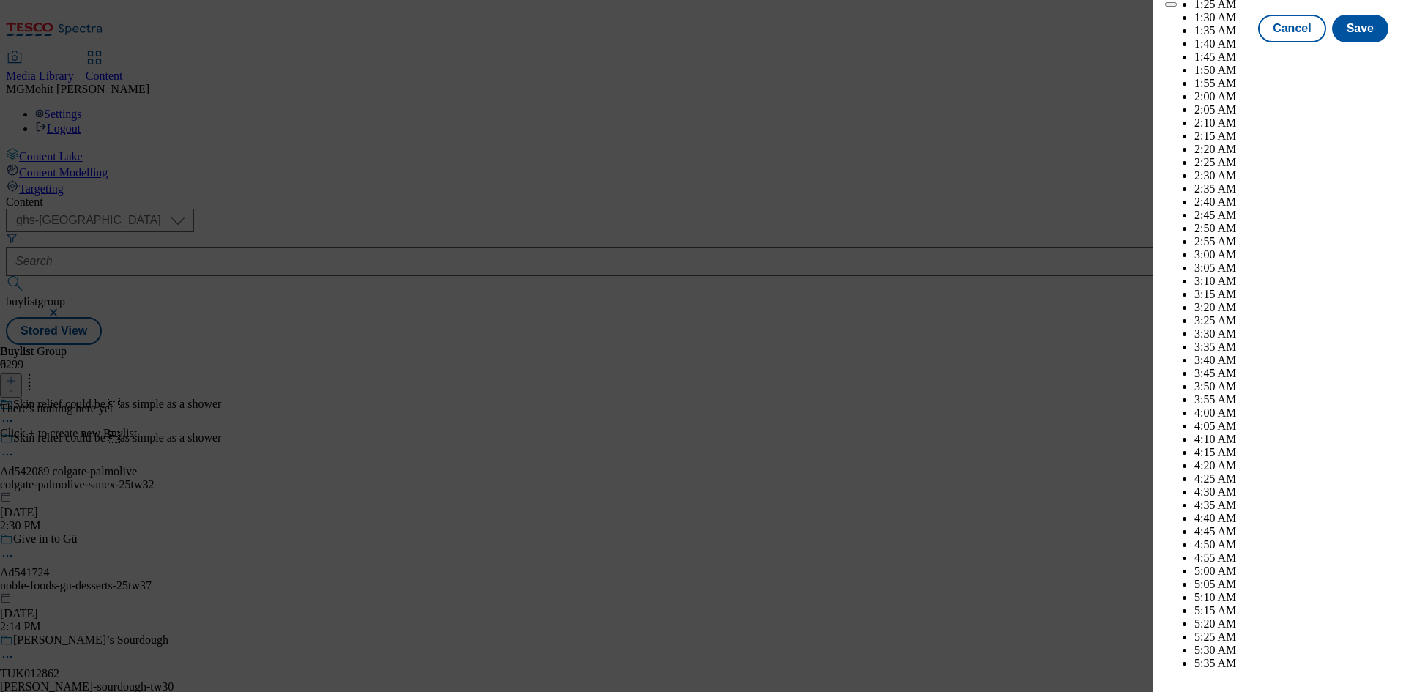
select select "2026"
select select "January"
click at [1351, 56] on button "Save" at bounding box center [1360, 42] width 56 height 28
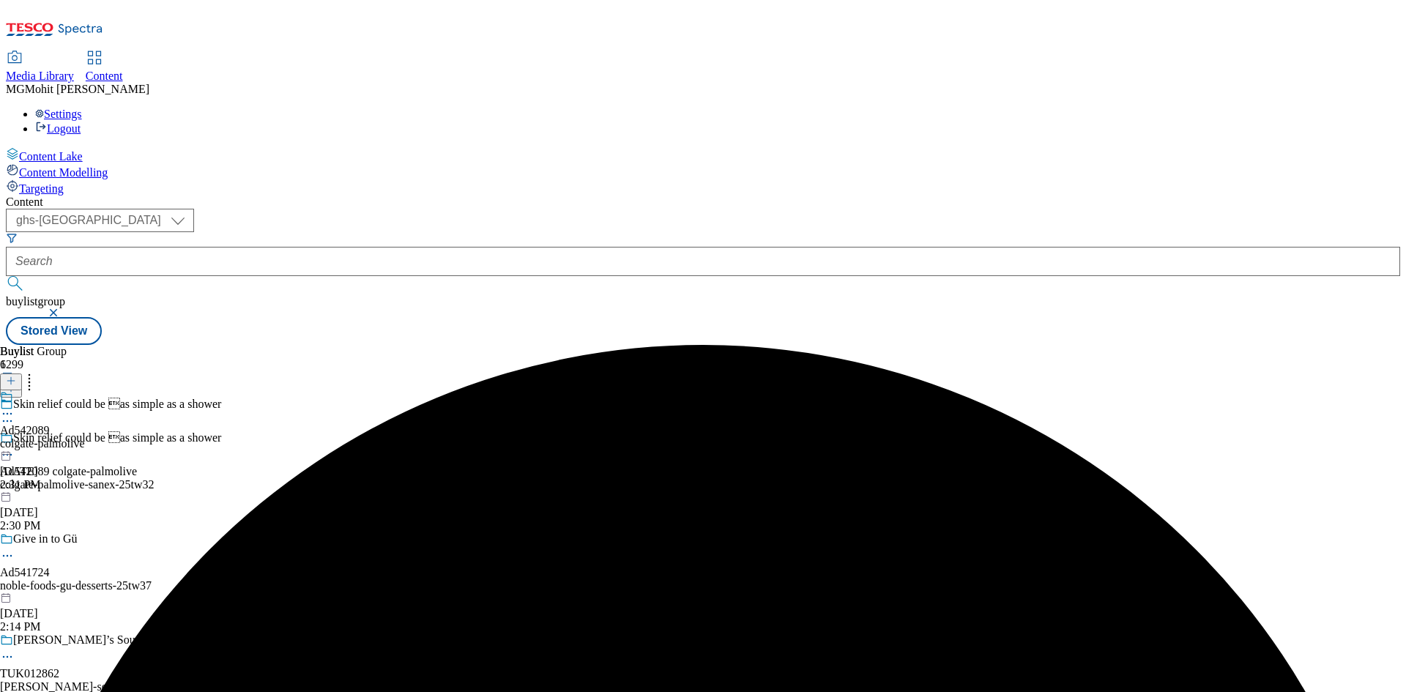
click at [85, 437] on div "colgate-palmolive" at bounding box center [42, 443] width 85 height 13
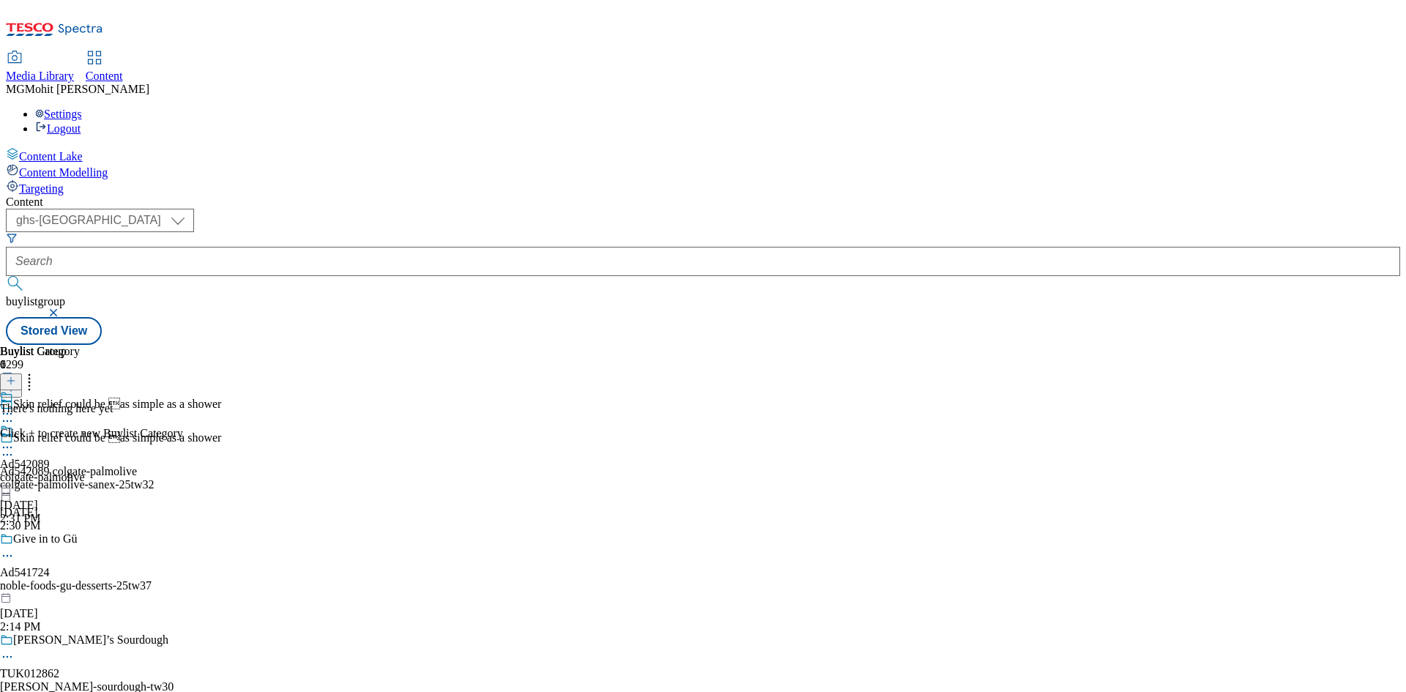
click at [15, 381] on line at bounding box center [10, 381] width 7 height 0
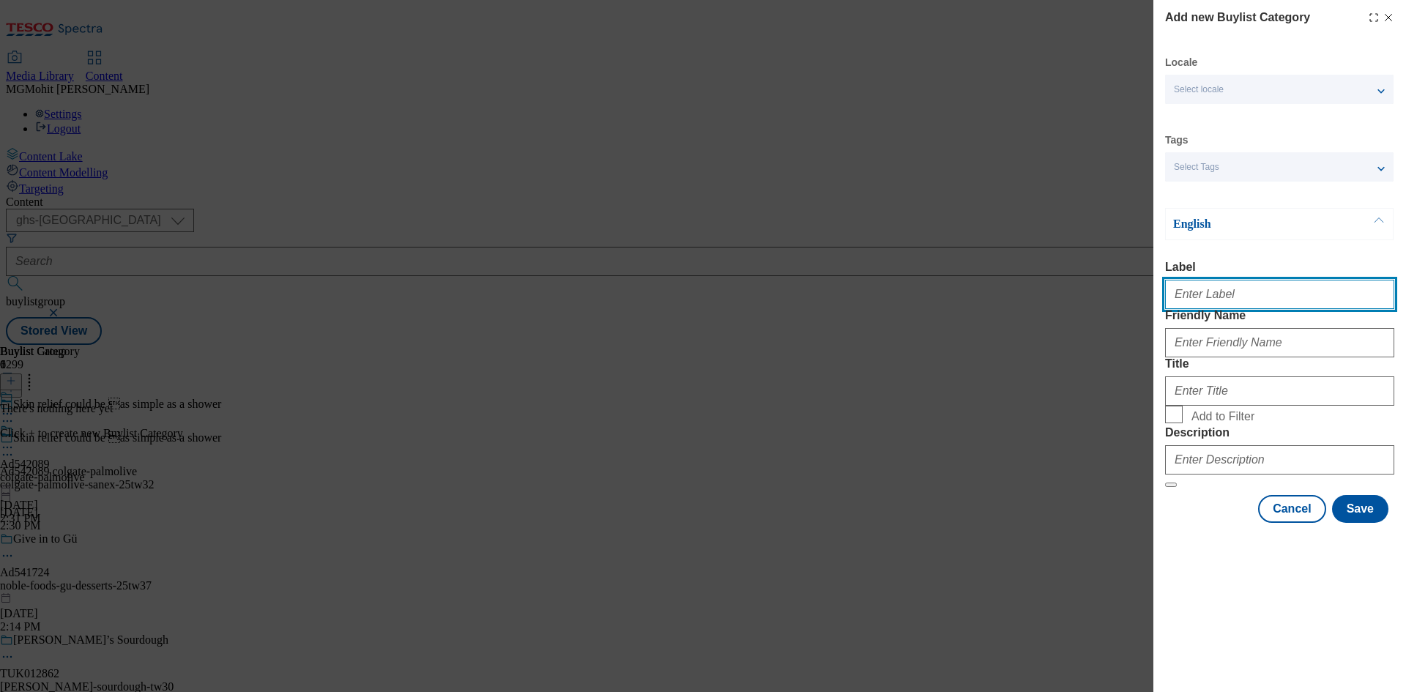
click at [1213, 296] on input "Label" at bounding box center [1279, 294] width 229 height 29
paste input "Ad542089"
type input "Ad542089"
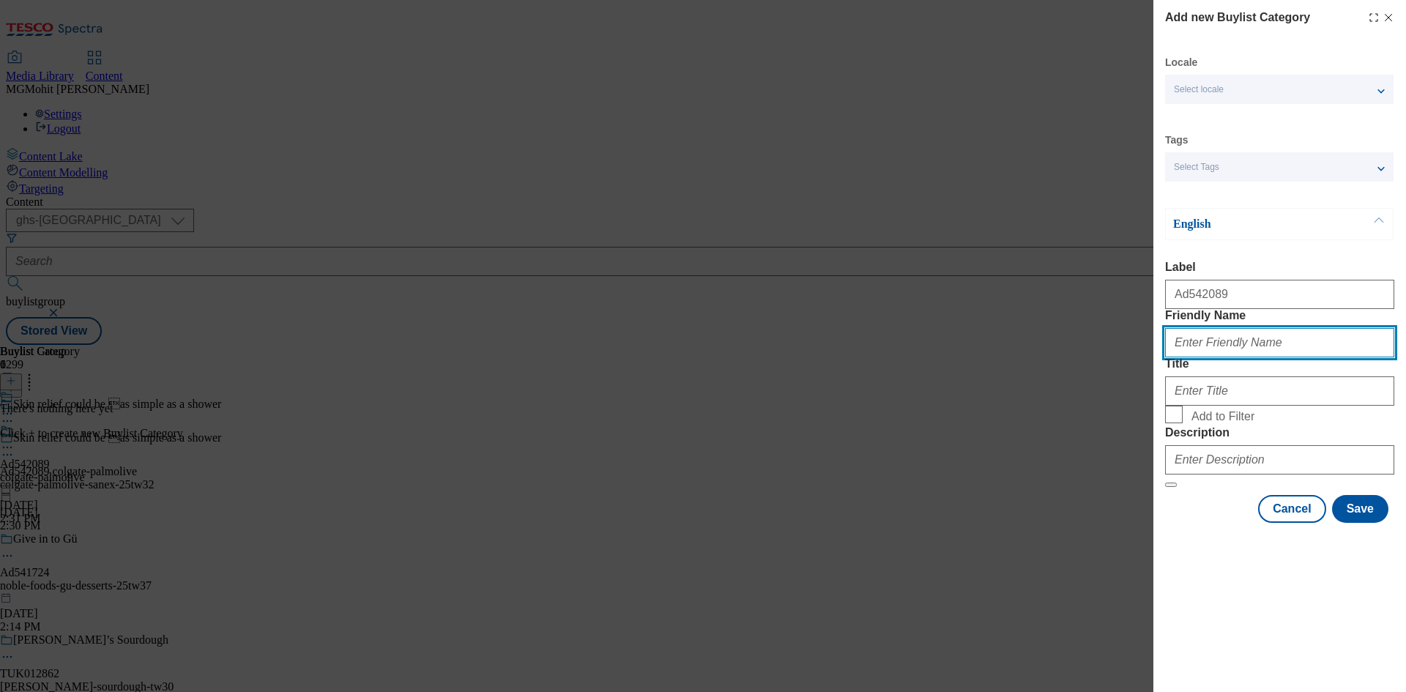
paste input "colgate-palmolive-sanex"
type input "colgate-palmolive-sanex"
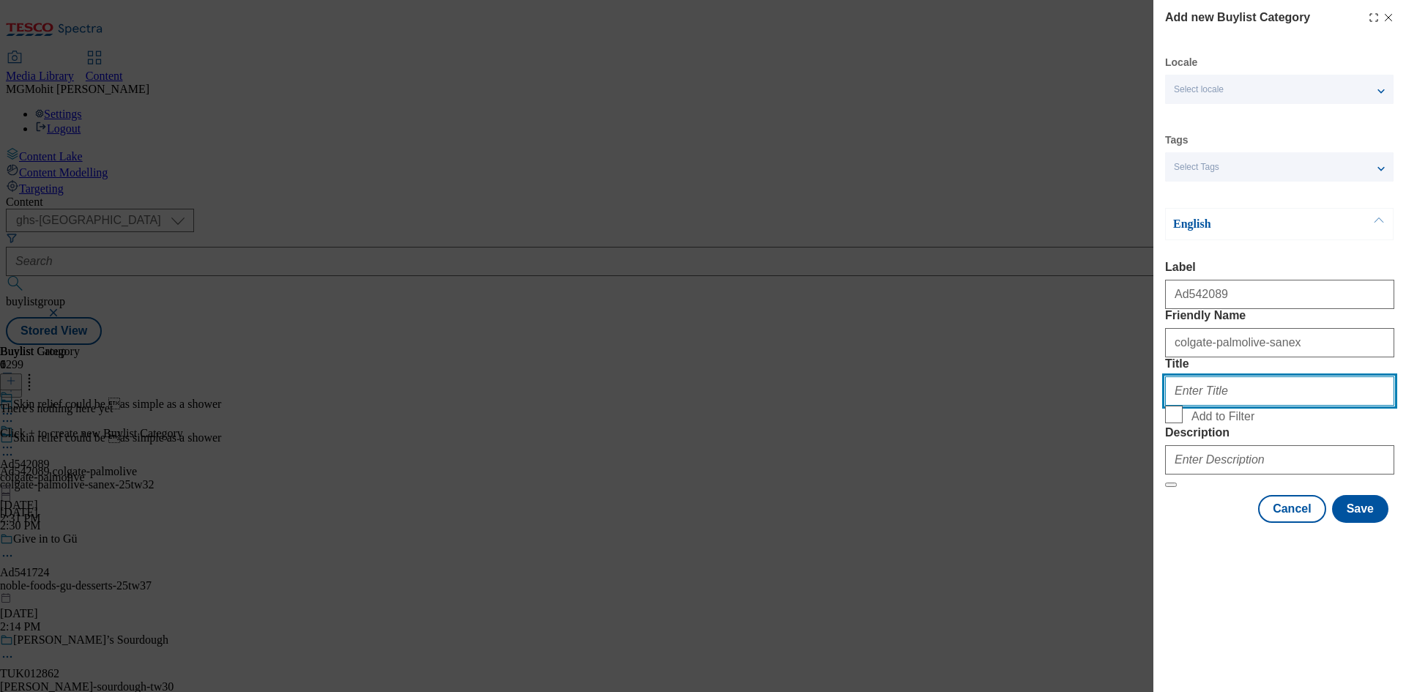
click at [1227, 406] on input "Title" at bounding box center [1279, 390] width 229 height 29
paste input "Colgate-Palmolive"
type input "Colgate-Palmolive"
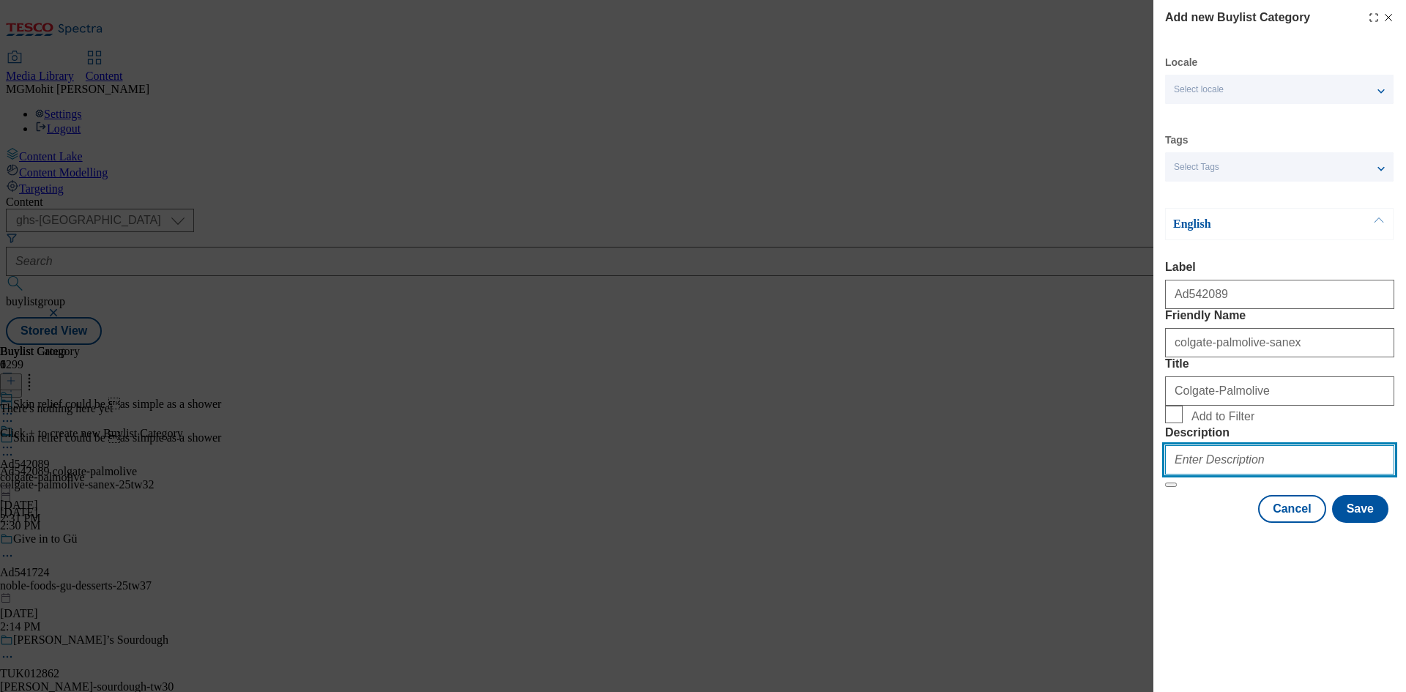
click at [1212, 474] on input "Description" at bounding box center [1279, 459] width 229 height 29
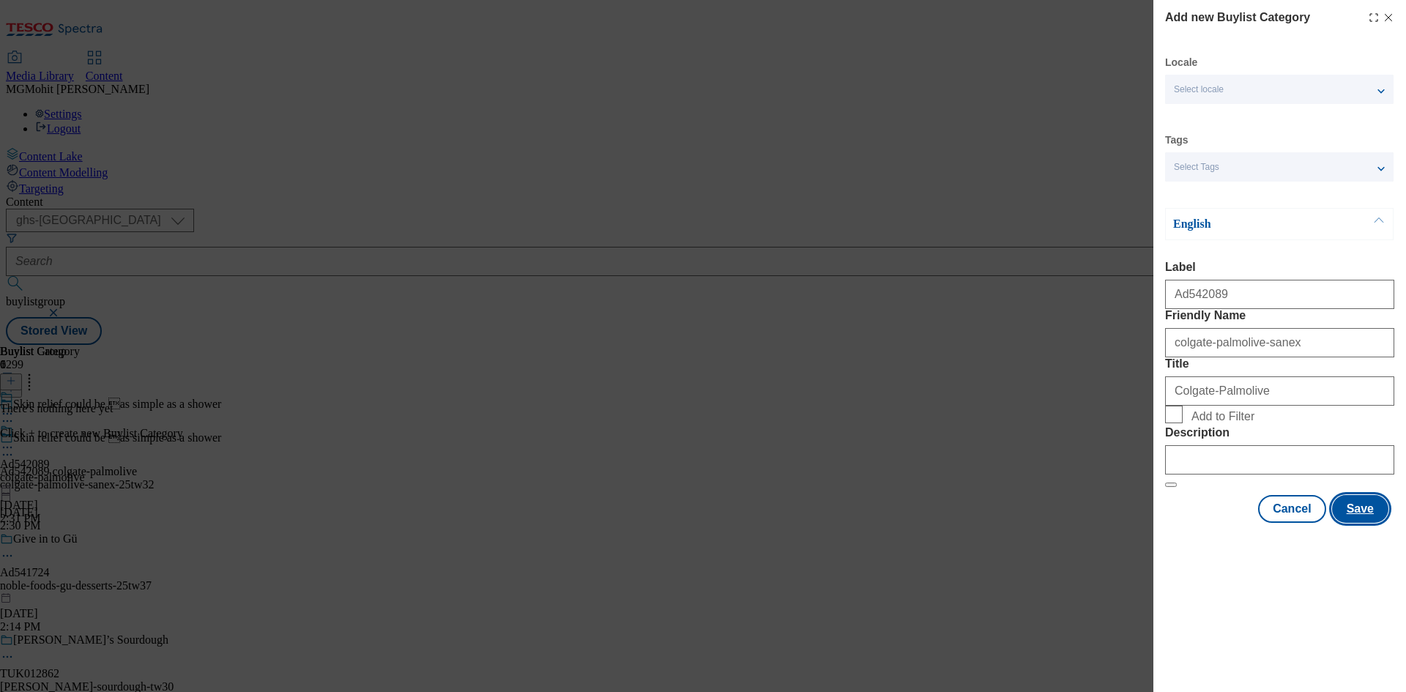
click at [1359, 523] on button "Save" at bounding box center [1360, 509] width 56 height 28
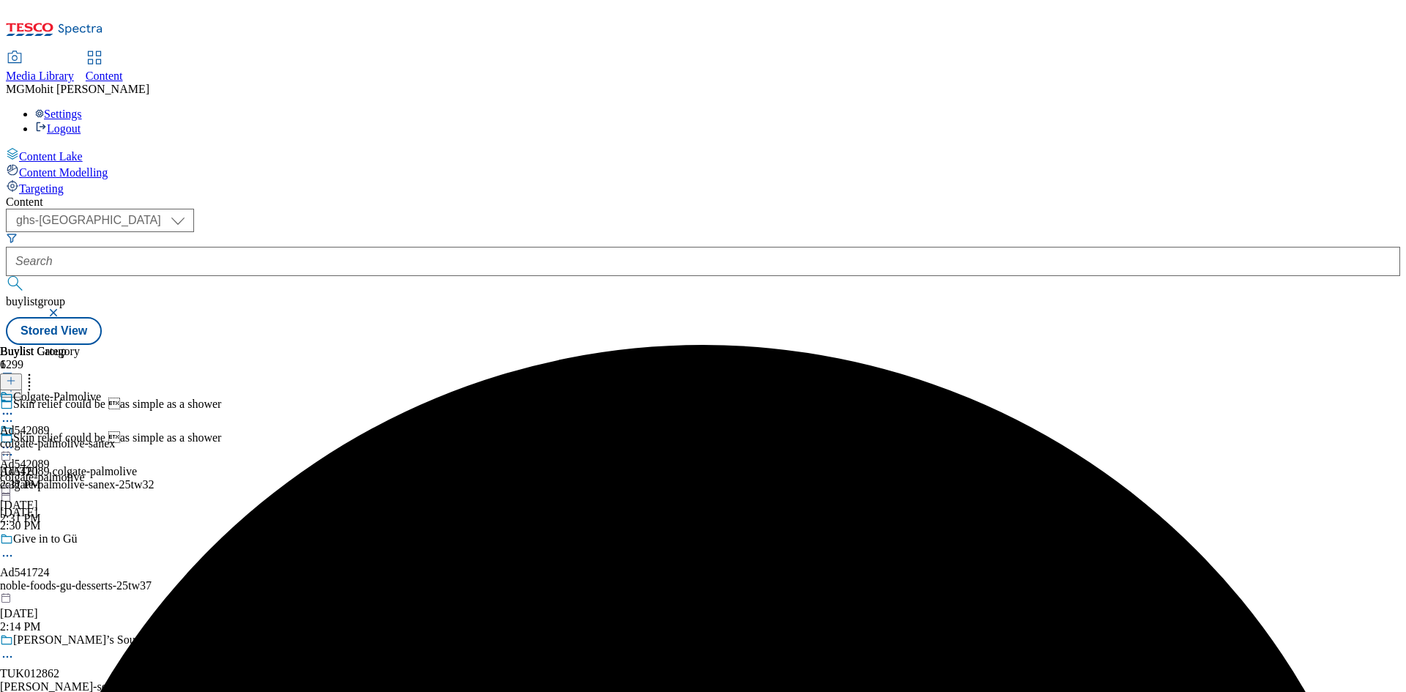
click at [115, 390] on div "Colgate-Palmolive Ad542089 colgate-palmolive-sanex Sep 19, 2025 2:31 PM" at bounding box center [57, 440] width 115 height 101
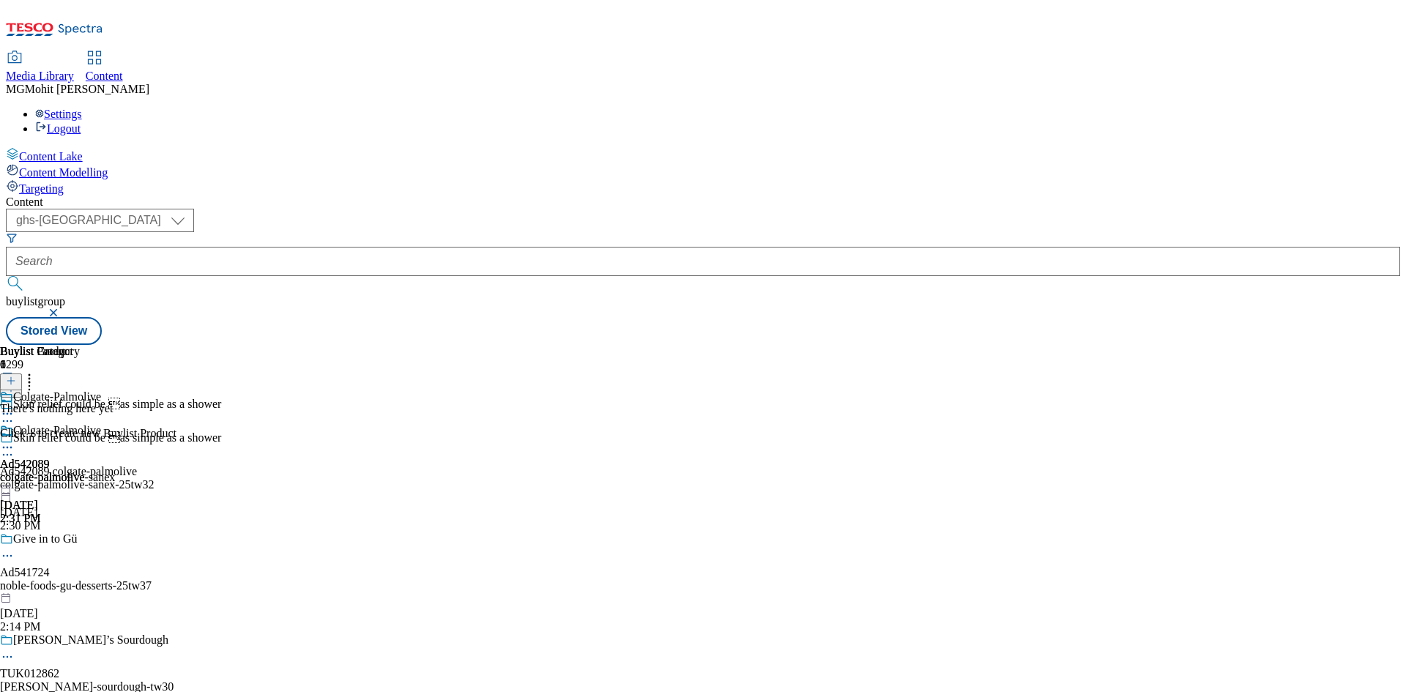
click at [16, 376] on icon at bounding box center [11, 381] width 10 height 10
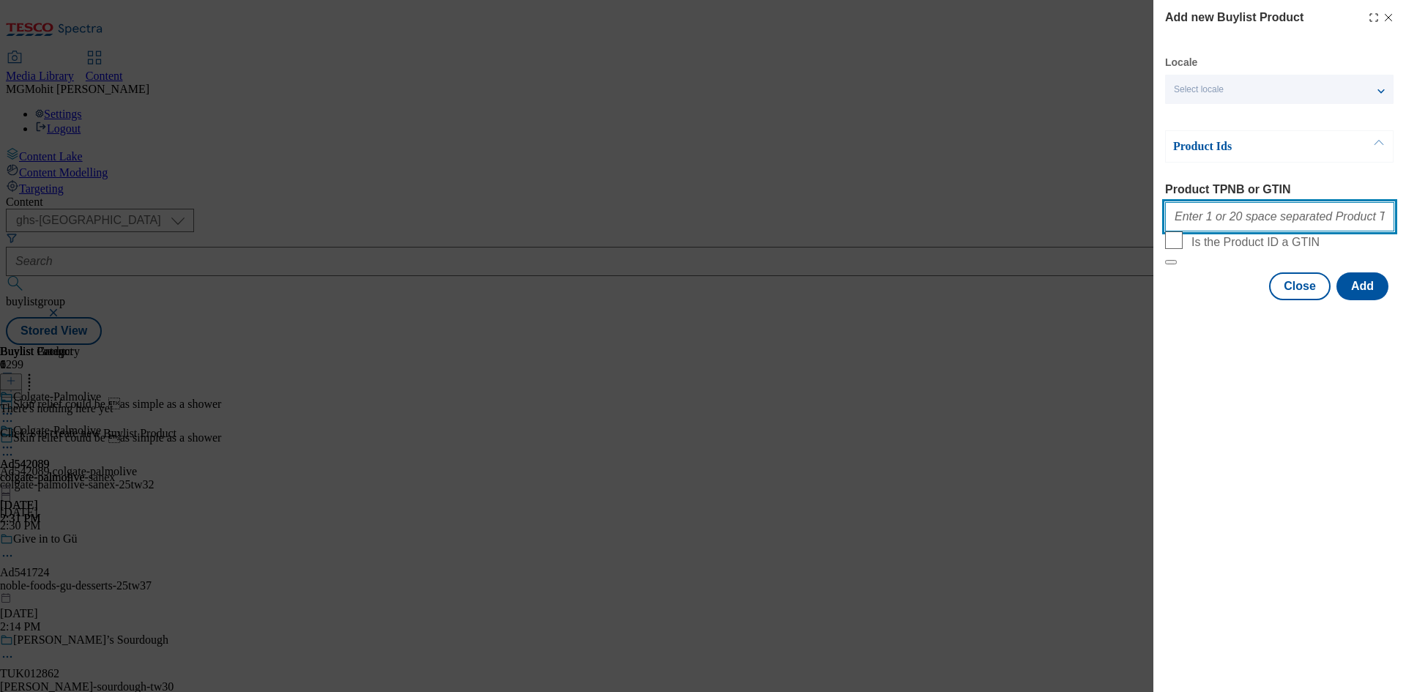
click at [1226, 228] on input "Product TPNB or GTIN" at bounding box center [1279, 216] width 229 height 29
paste input "93886543 96103700 94034440"
type input "93886543 96103700 94034440"
click at [1360, 300] on button "Add" at bounding box center [1362, 286] width 52 height 28
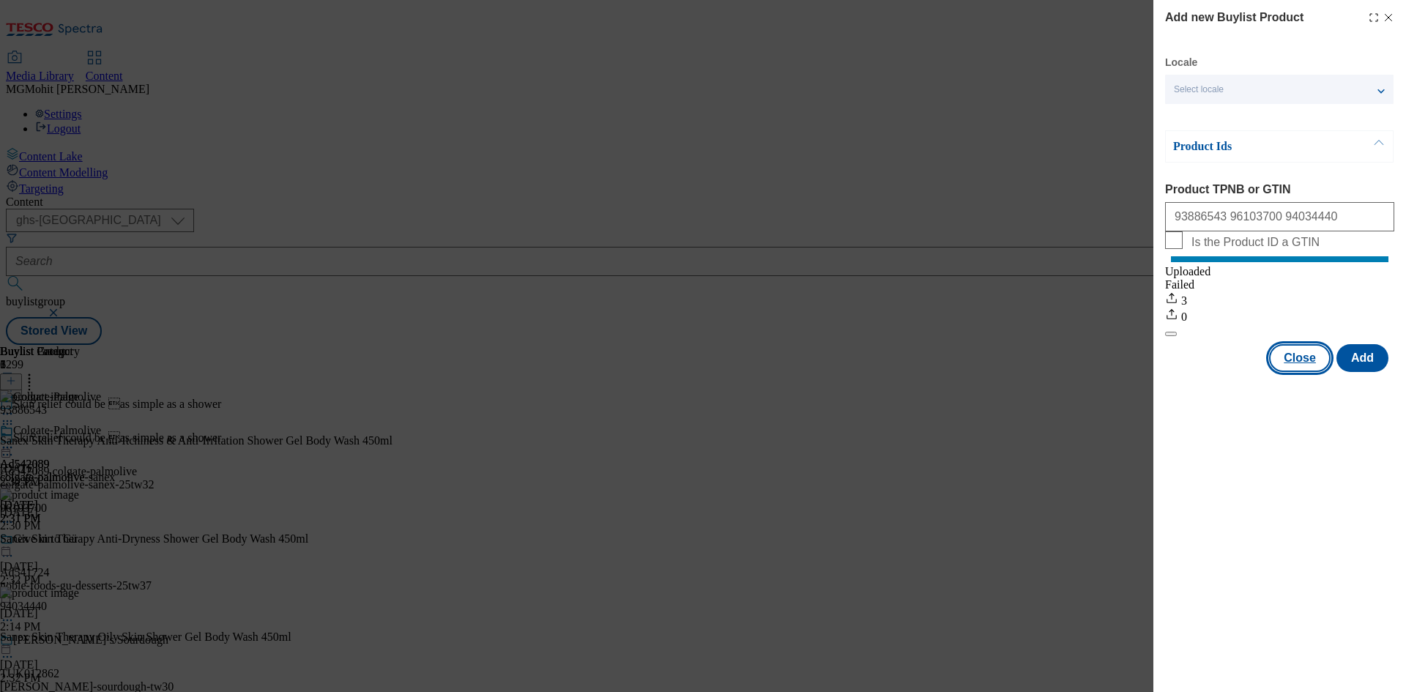
click at [1302, 372] on button "Close" at bounding box center [1299, 358] width 61 height 28
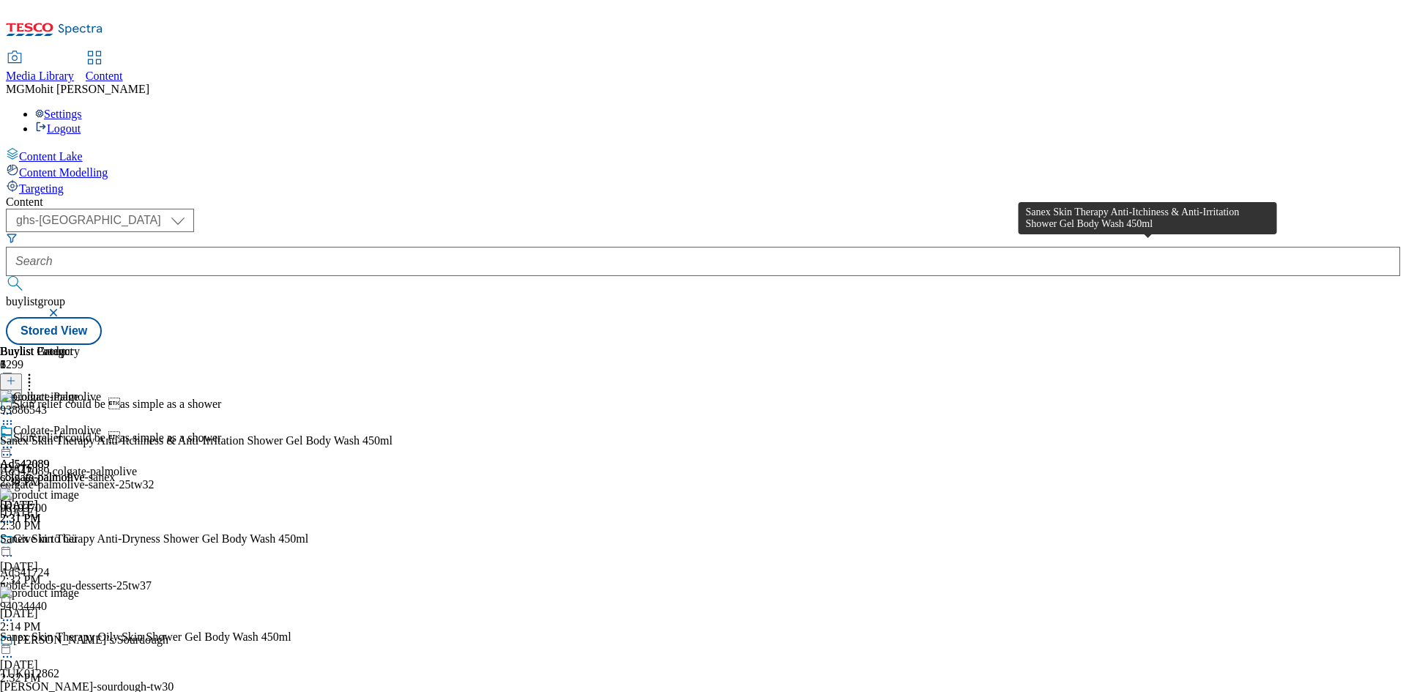
click at [392, 434] on div "Sanex Skin Therapy Anti-Itchiness & Anti-Irritation Shower Gel Body Wash 450ml" at bounding box center [196, 440] width 392 height 13
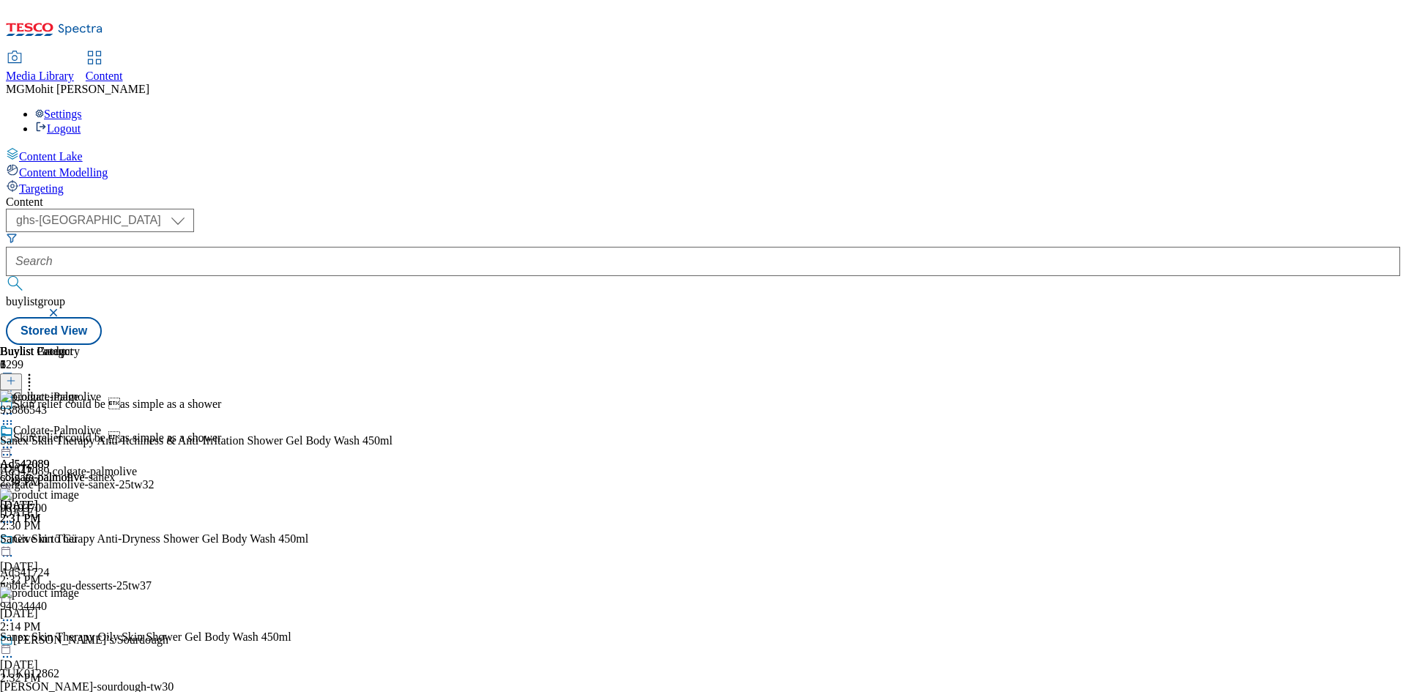
click at [115, 424] on div "Colgate-Palmolive Ad542089 colgate-palmolive-sanex Sep 19, 2025 2:31 PM" at bounding box center [57, 474] width 115 height 101
click at [15, 440] on icon at bounding box center [7, 447] width 15 height 15
click at [62, 473] on span "Edit" at bounding box center [53, 478] width 17 height 11
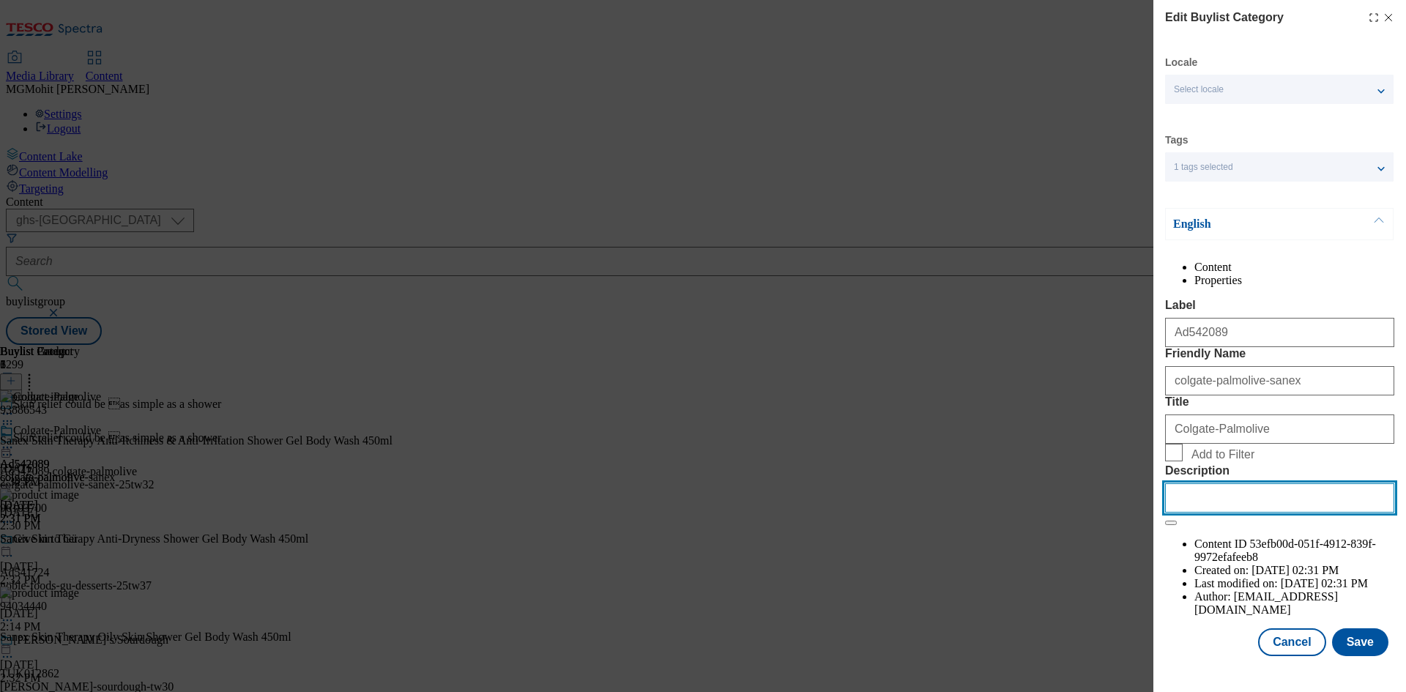
click at [1225, 512] on input "Description" at bounding box center [1279, 497] width 229 height 29
paste input "Sanex Skin Therapy Anti-Itchiness & Anti-Irritation Shower Gel Body Wash 450ml"
type input "Sanex Skin Therapy Anti-Itchiness & Anti-Irritation Shower Gel Body Wash 450ml"
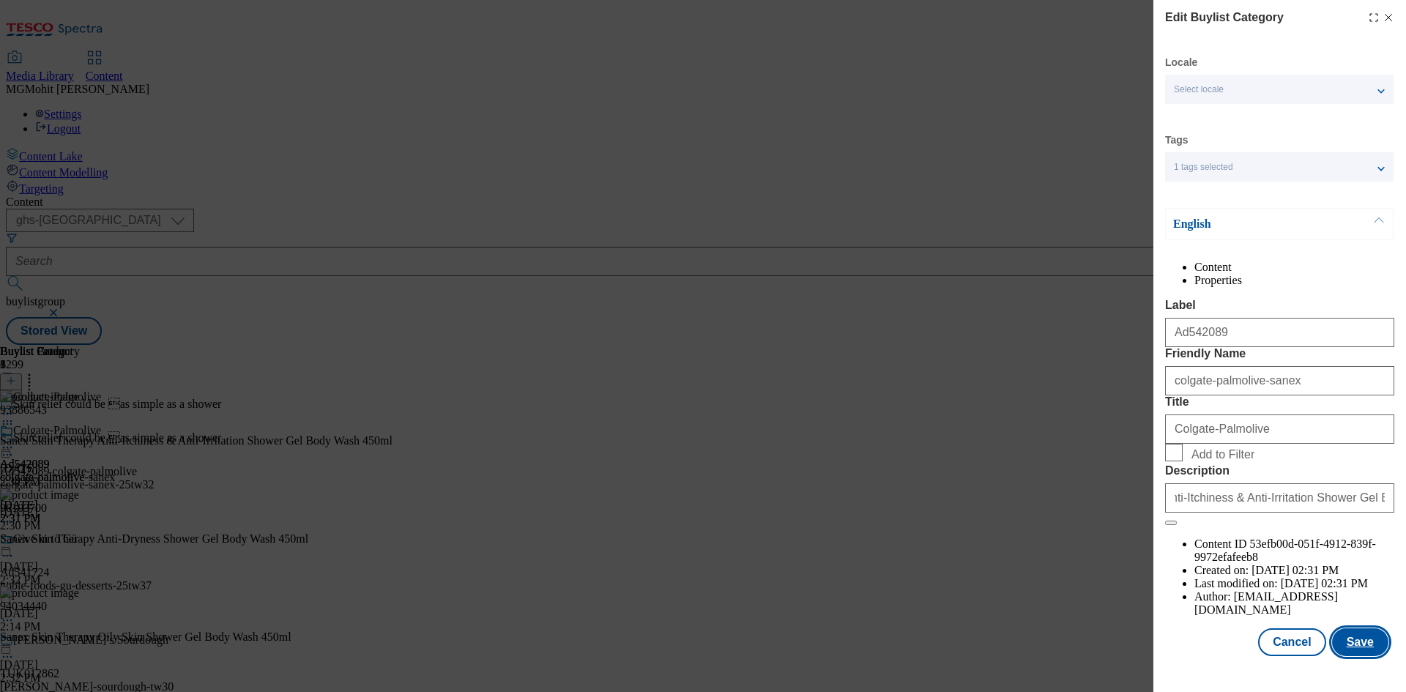
click at [1356, 653] on button "Save" at bounding box center [1360, 642] width 56 height 28
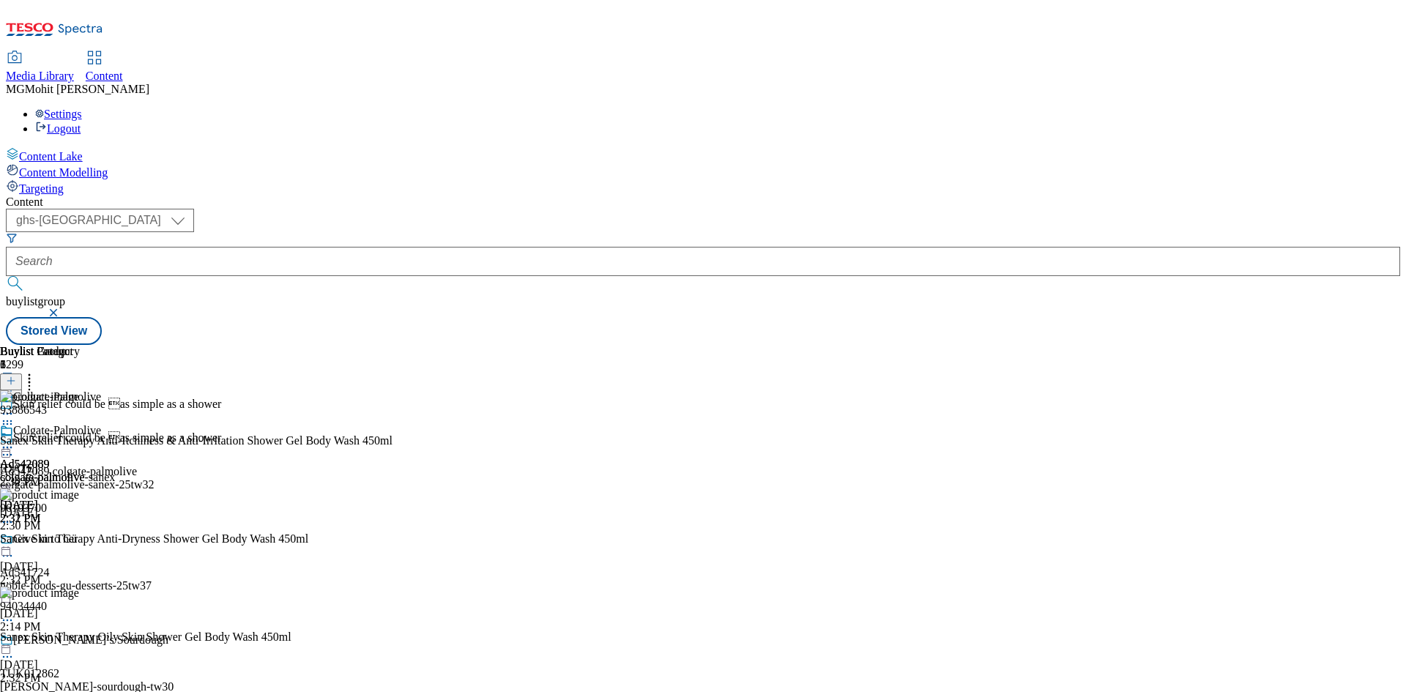
click at [15, 440] on icon at bounding box center [7, 447] width 15 height 15
click at [62, 473] on span "Edit" at bounding box center [53, 478] width 17 height 11
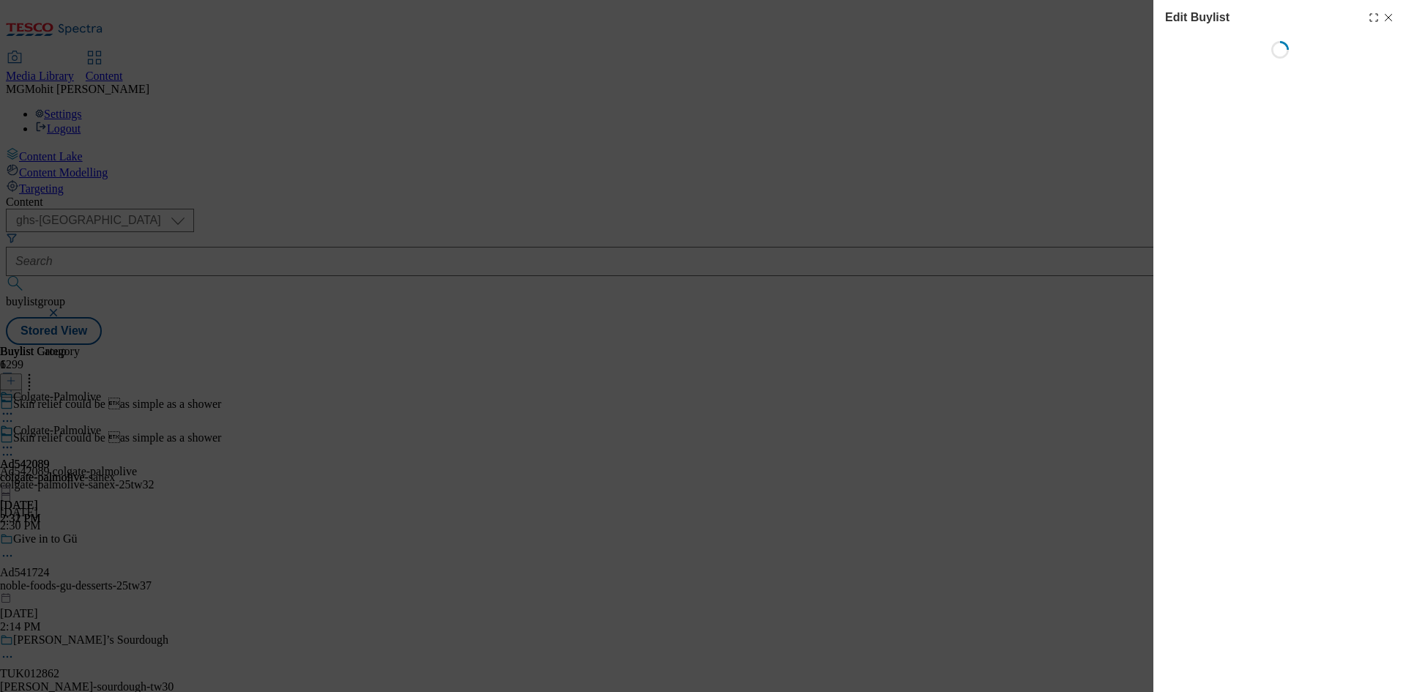
select select "tactical"
select select "supplier funded short term 1-3 weeks"
select select "dunnhumby"
select select "Banner"
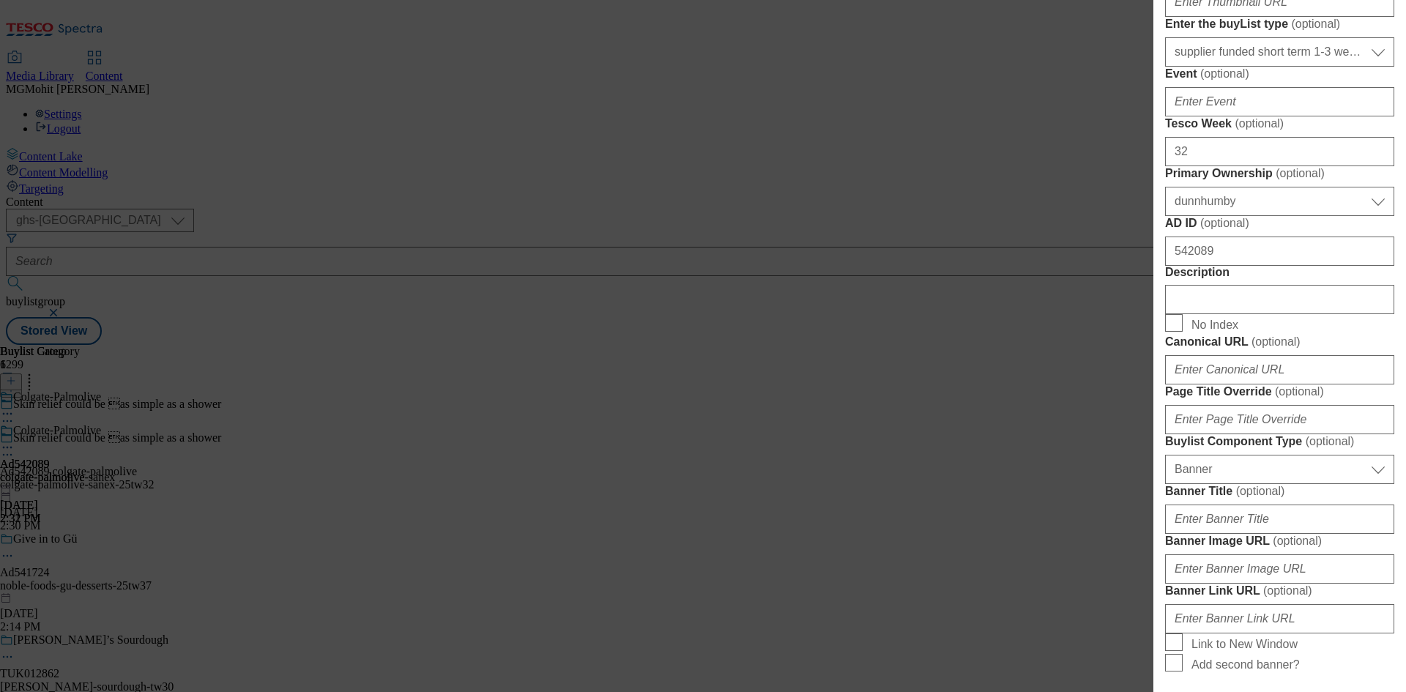
scroll to position [659, 0]
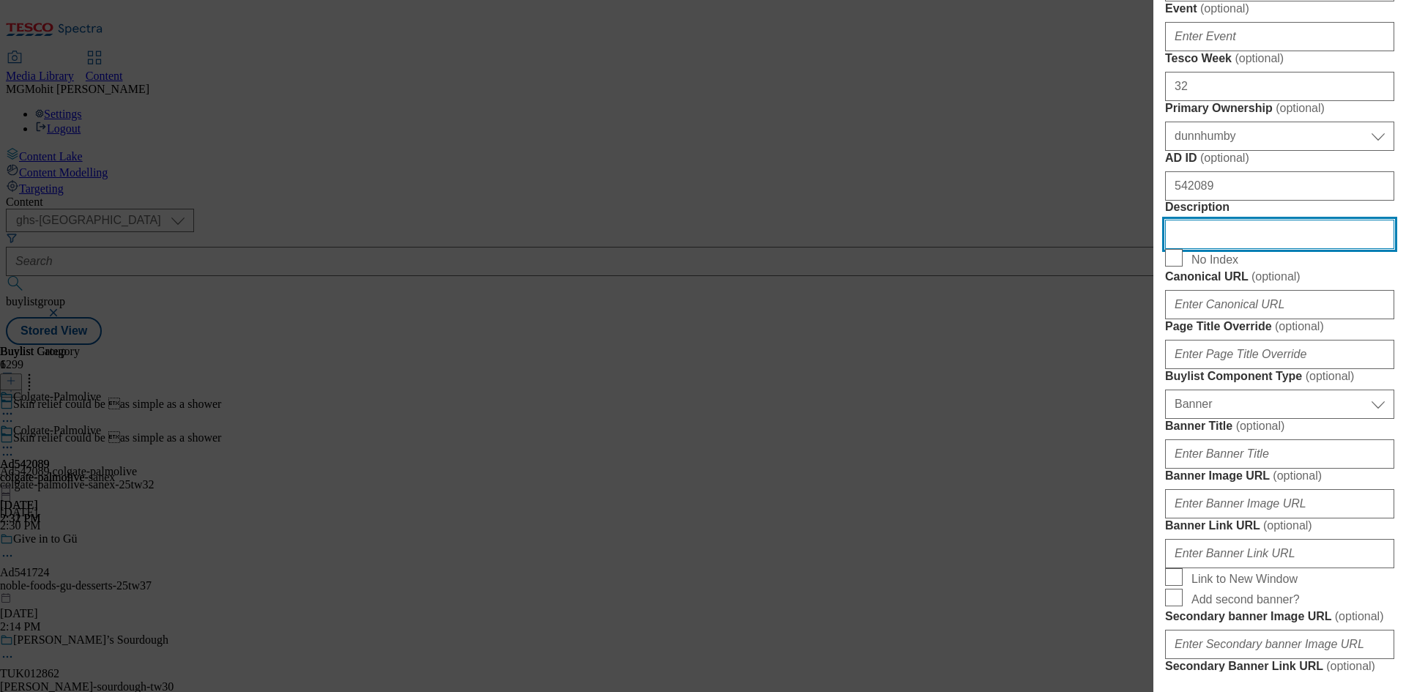
click at [1205, 249] on input "Description" at bounding box center [1279, 234] width 229 height 29
paste input "Sanex Skin Therapy Anti-Itchiness & Anti-Irritation Shower Gel Body Wash 450ml"
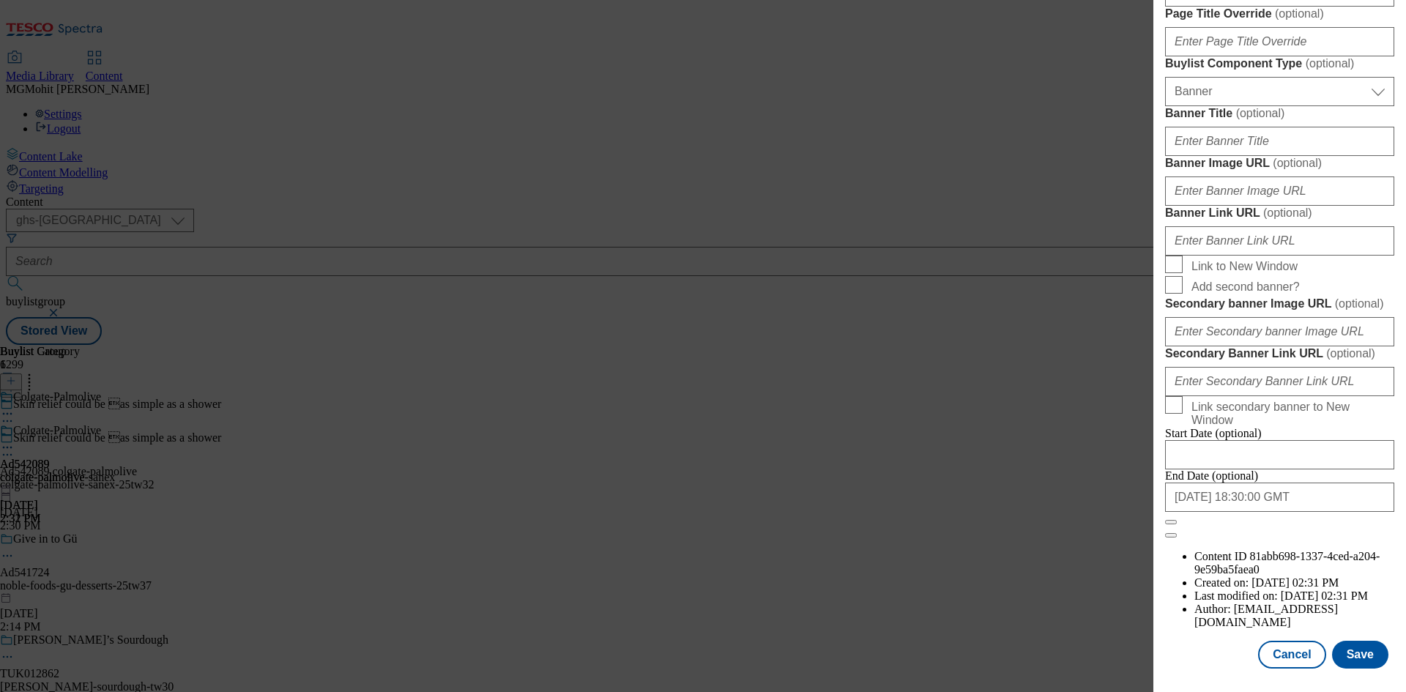
scroll to position [1515, 0]
type input "Sanex Skin Therapy Anti-Itchiness & Anti-Irritation Shower Gel Body Wash 450ml"
click at [1352, 652] on button "Save" at bounding box center [1360, 655] width 56 height 28
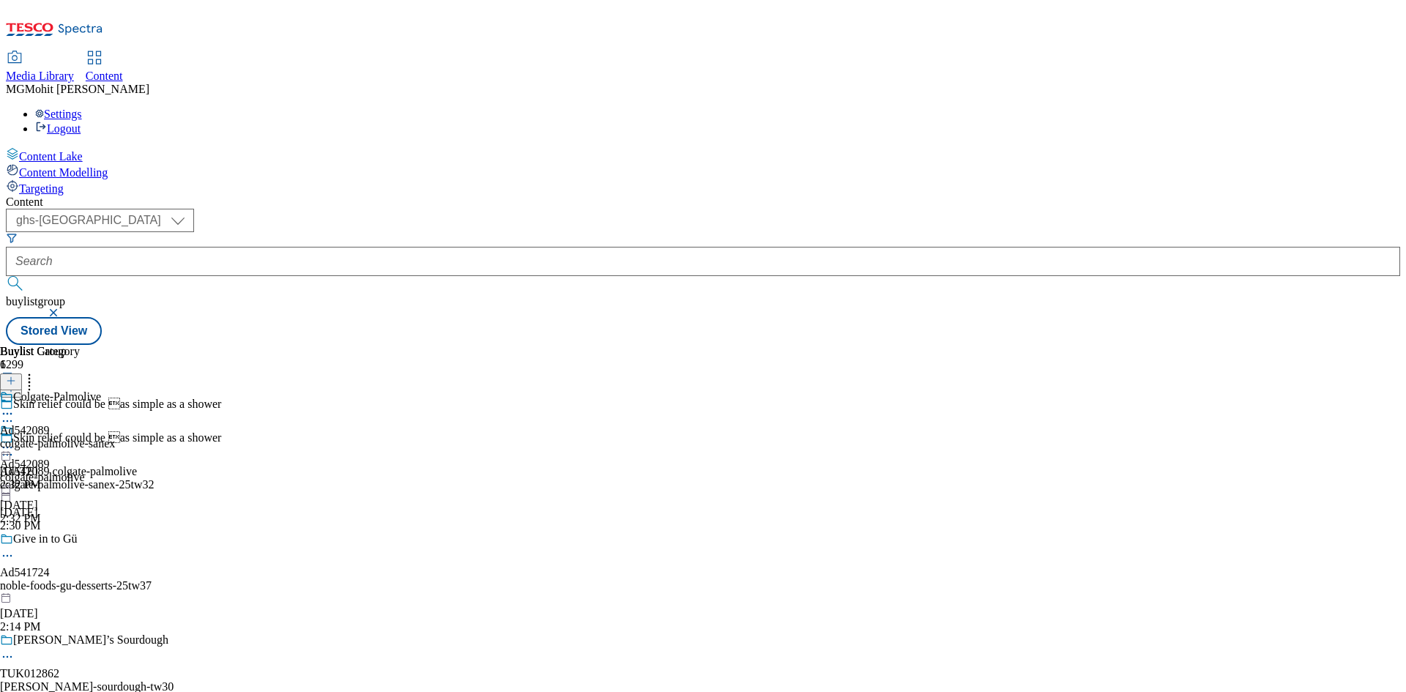
click at [15, 447] on icon at bounding box center [7, 454] width 15 height 15
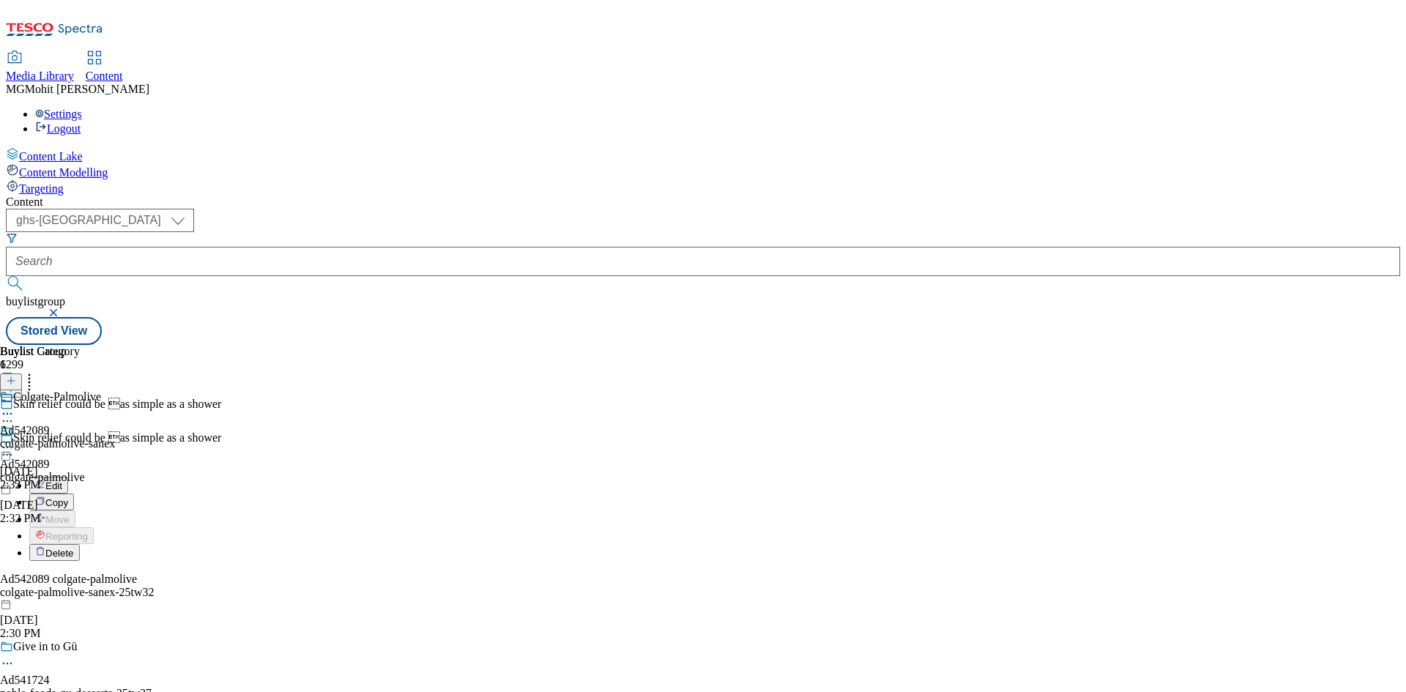
click at [62, 480] on span "Edit" at bounding box center [53, 485] width 17 height 11
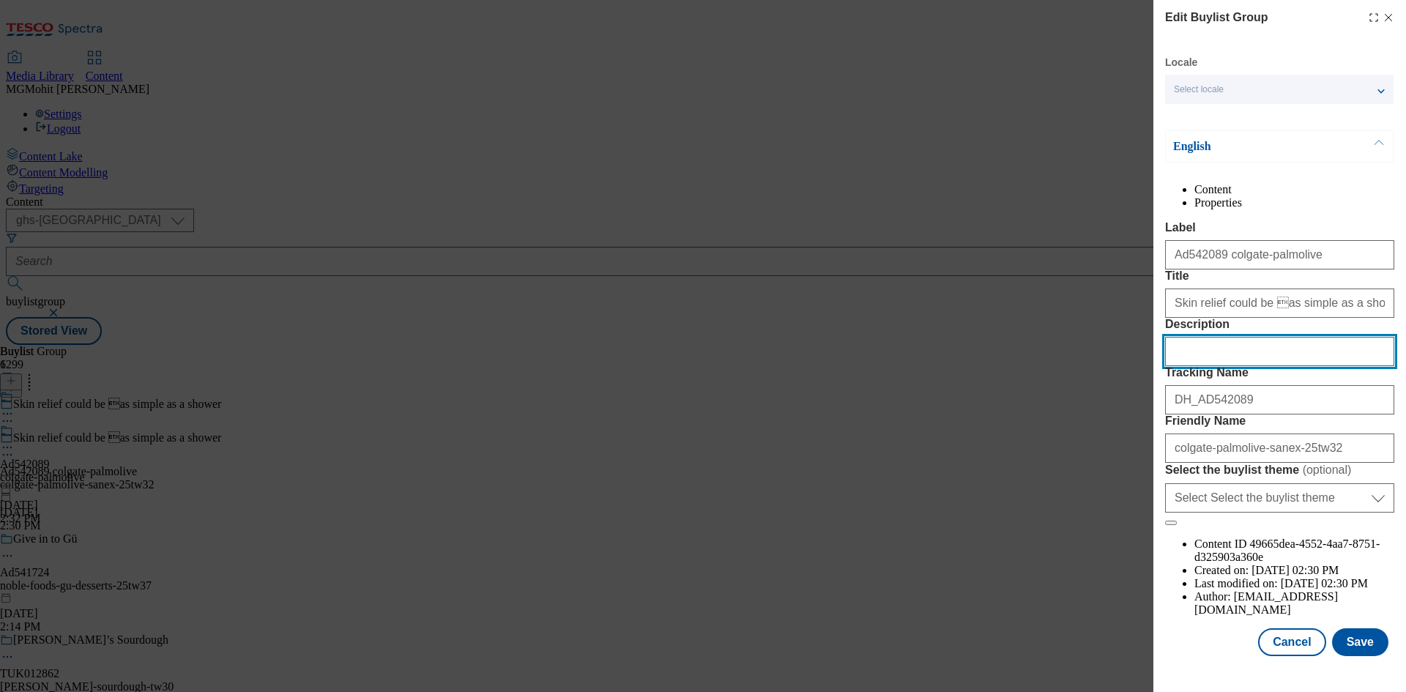
click at [1226, 366] on input "Description" at bounding box center [1279, 351] width 229 height 29
paste input "Sanex Skin Therapy Anti-Itchiness & Anti-Irritation Shower Gel Body Wash 450ml"
type input "Sanex Skin Therapy Anti-Itchiness & Anti-Irritation Shower Gel Body Wash 450ml"
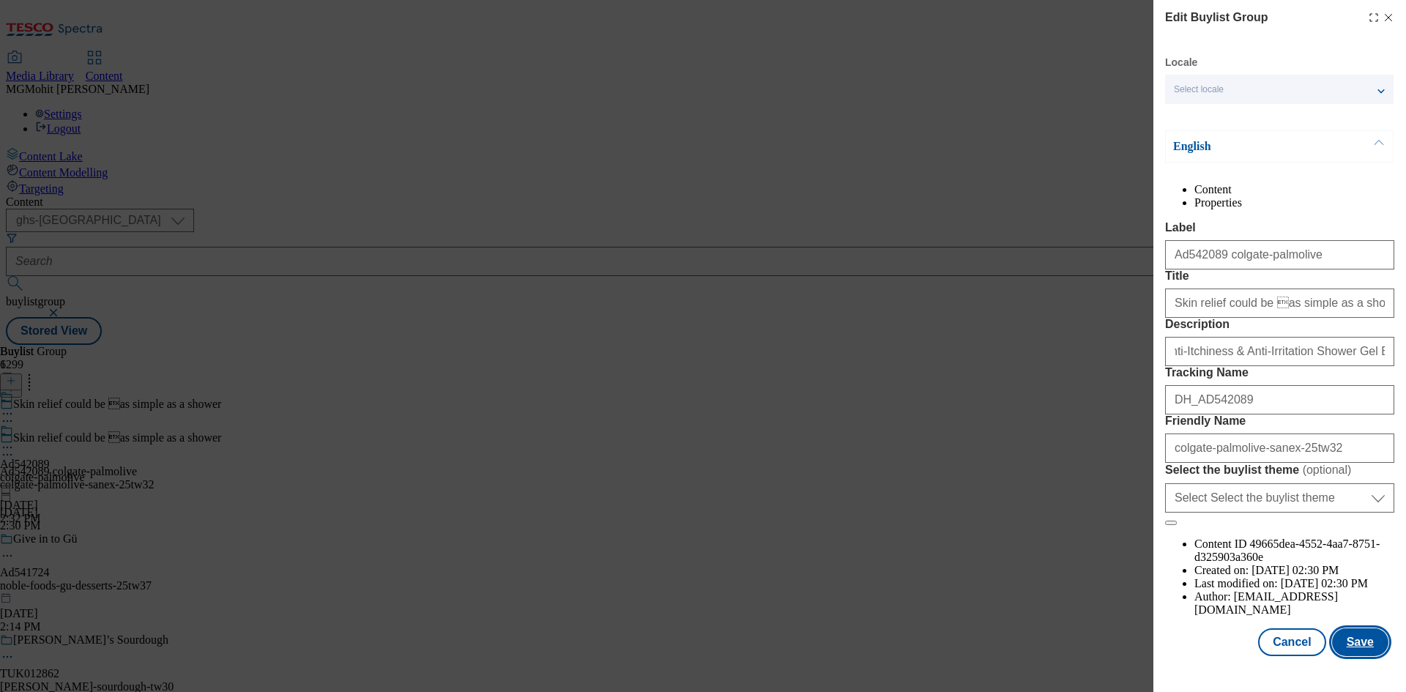
click at [1357, 656] on button "Save" at bounding box center [1360, 642] width 56 height 28
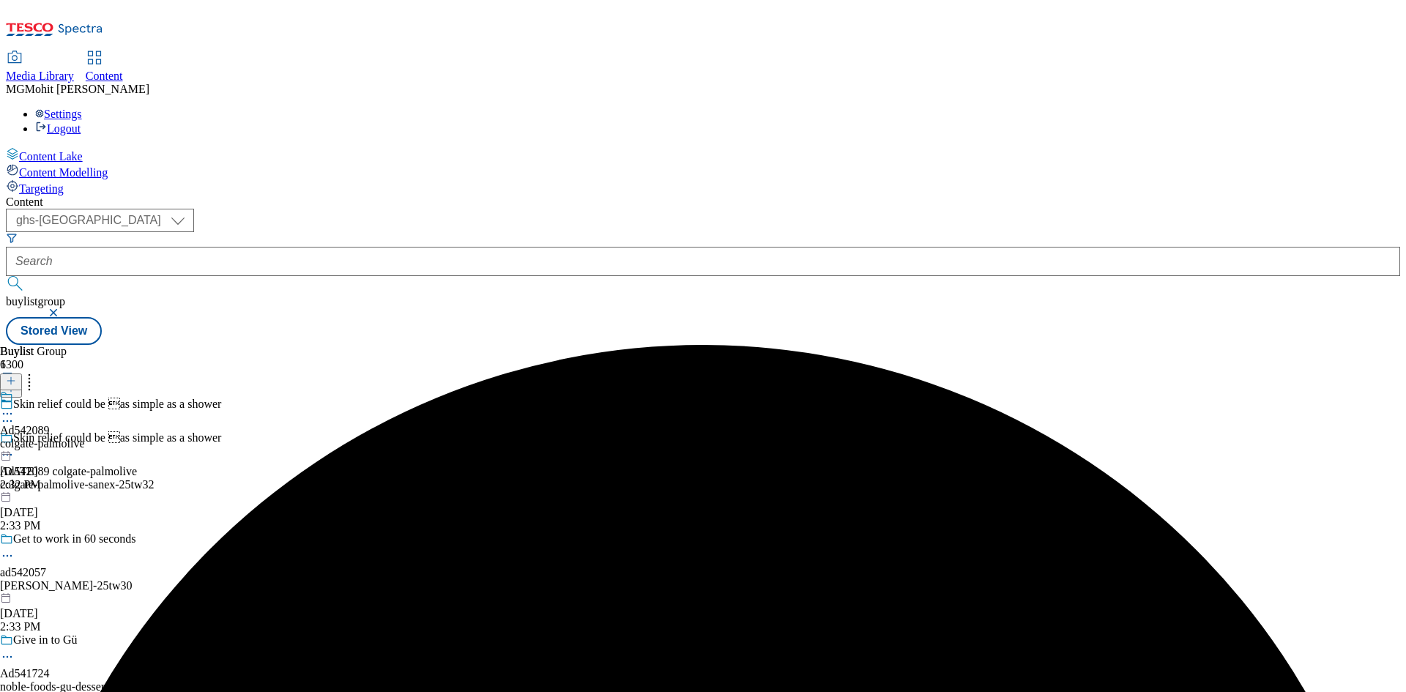
click at [15, 406] on icon at bounding box center [7, 413] width 15 height 15
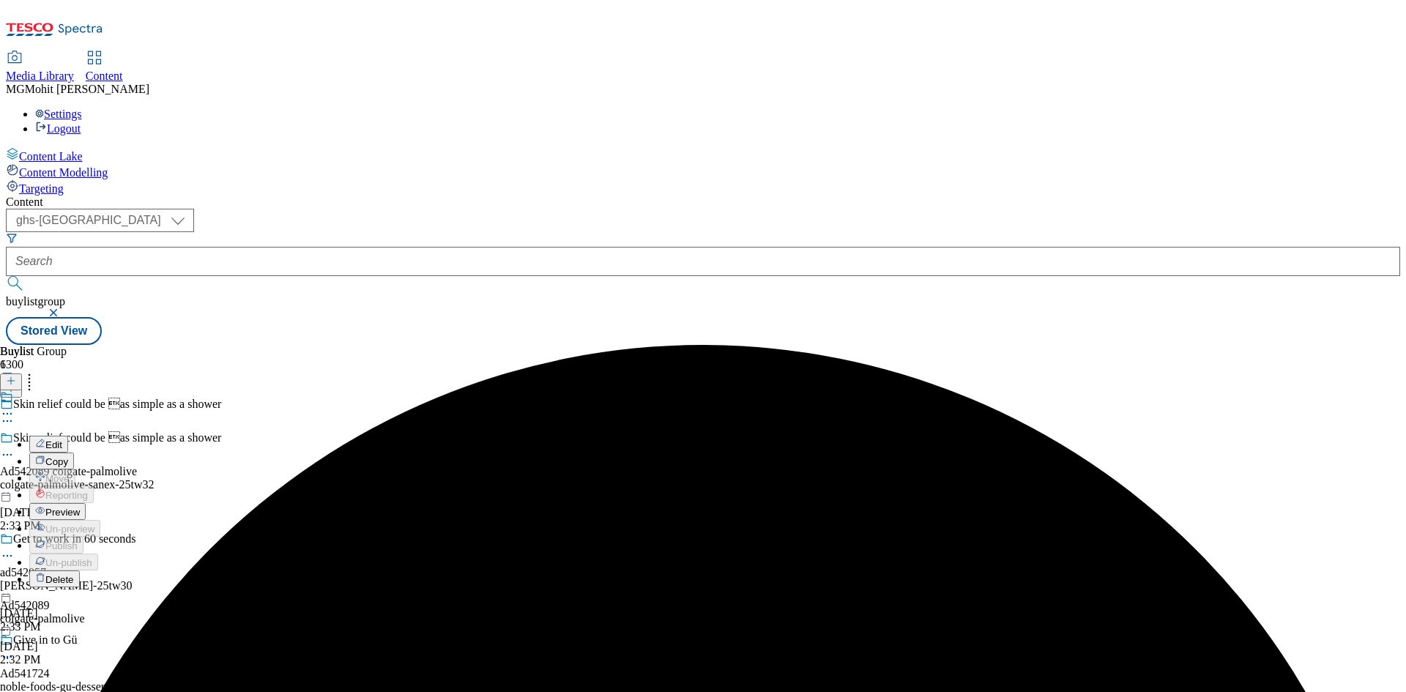
click at [80, 507] on span "Preview" at bounding box center [62, 512] width 34 height 11
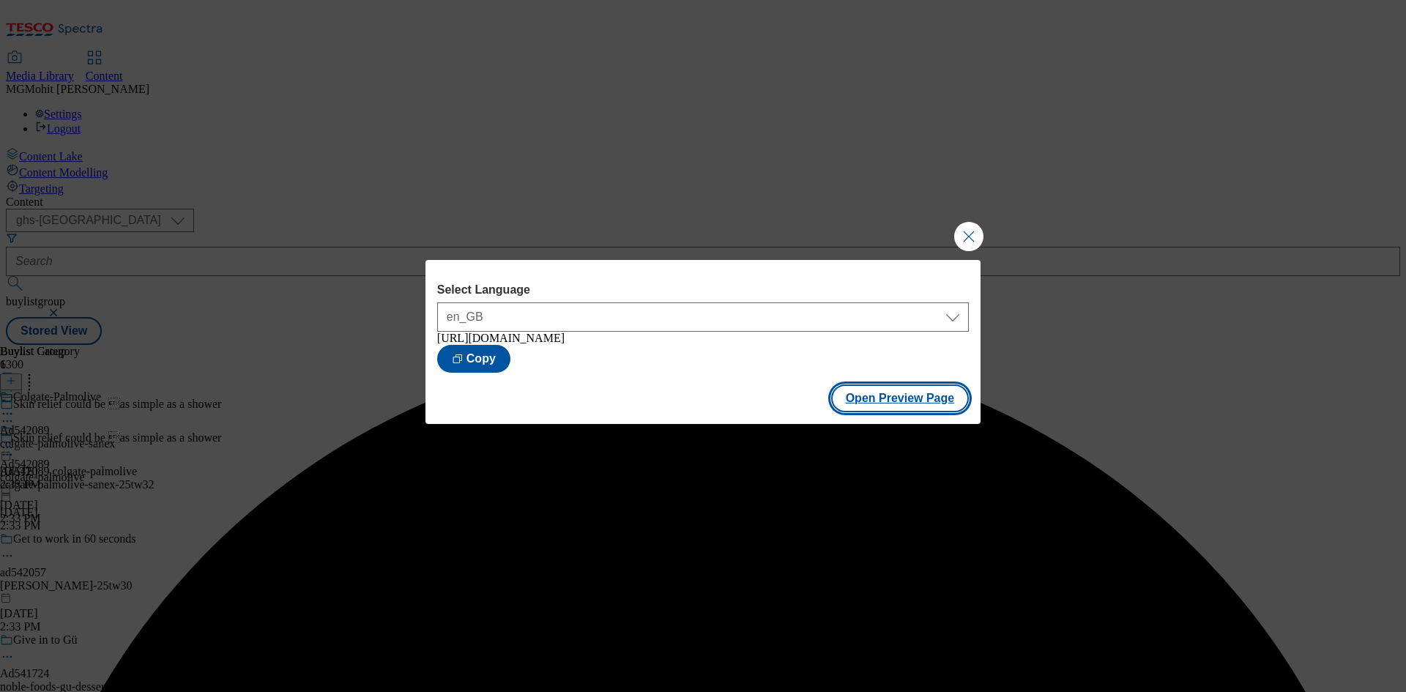
click at [924, 407] on button "Open Preview Page" at bounding box center [900, 398] width 138 height 28
click at [963, 230] on button "Close Modal" at bounding box center [968, 236] width 29 height 29
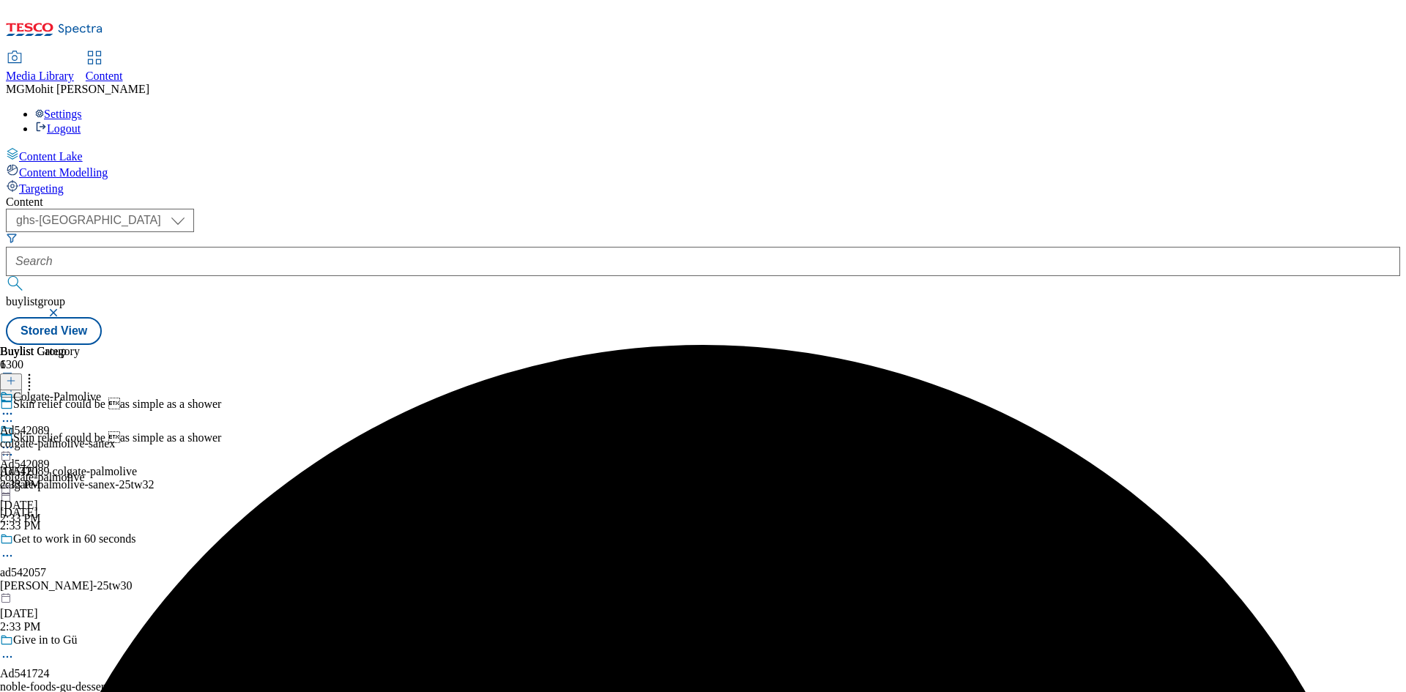
click at [15, 440] on icon at bounding box center [7, 447] width 15 height 15
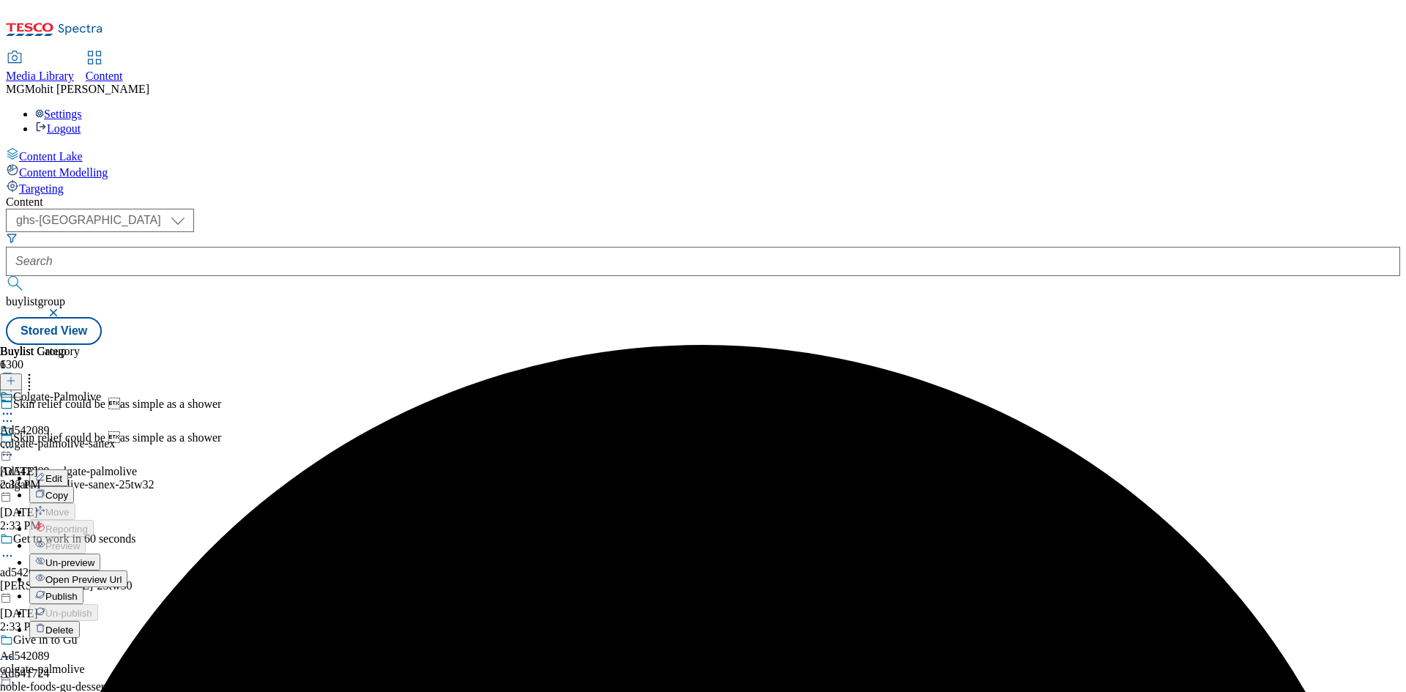
click at [78, 591] on span "Publish" at bounding box center [61, 596] width 32 height 11
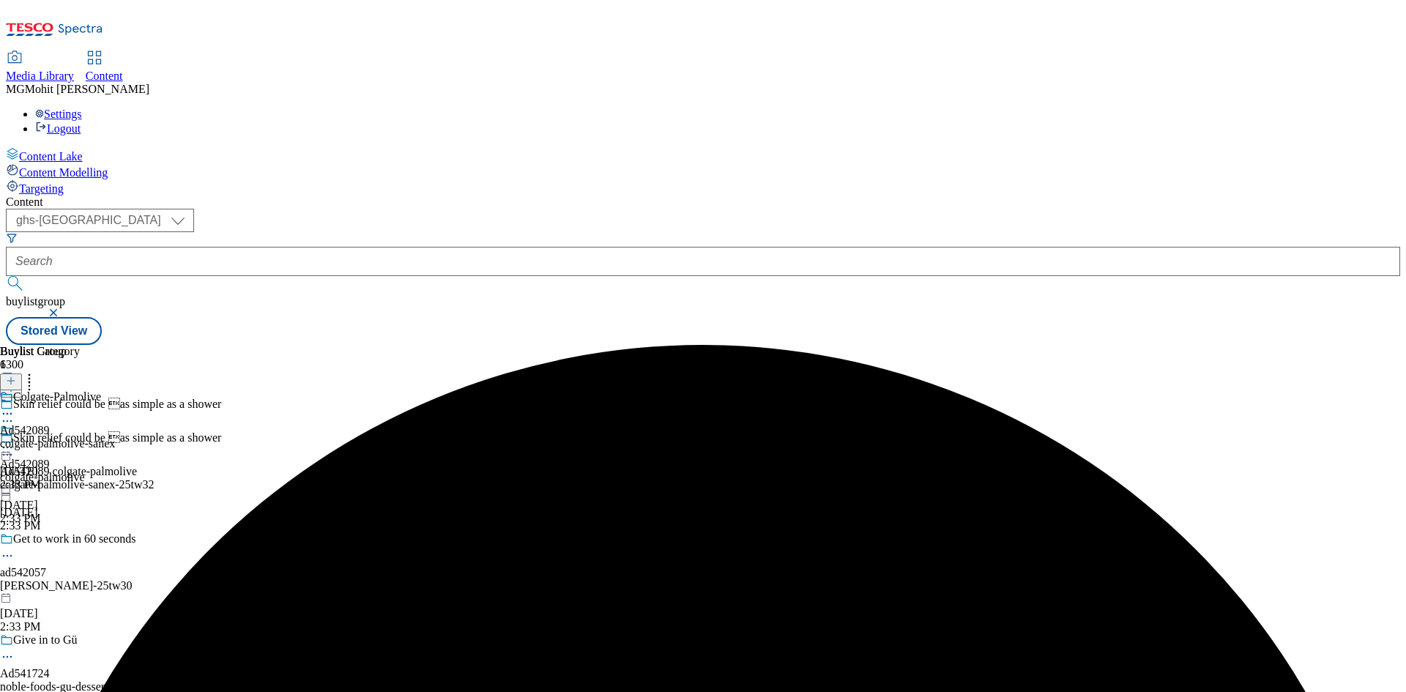
click at [115, 437] on div "colgate-palmolive-sanex" at bounding box center [57, 443] width 115 height 13
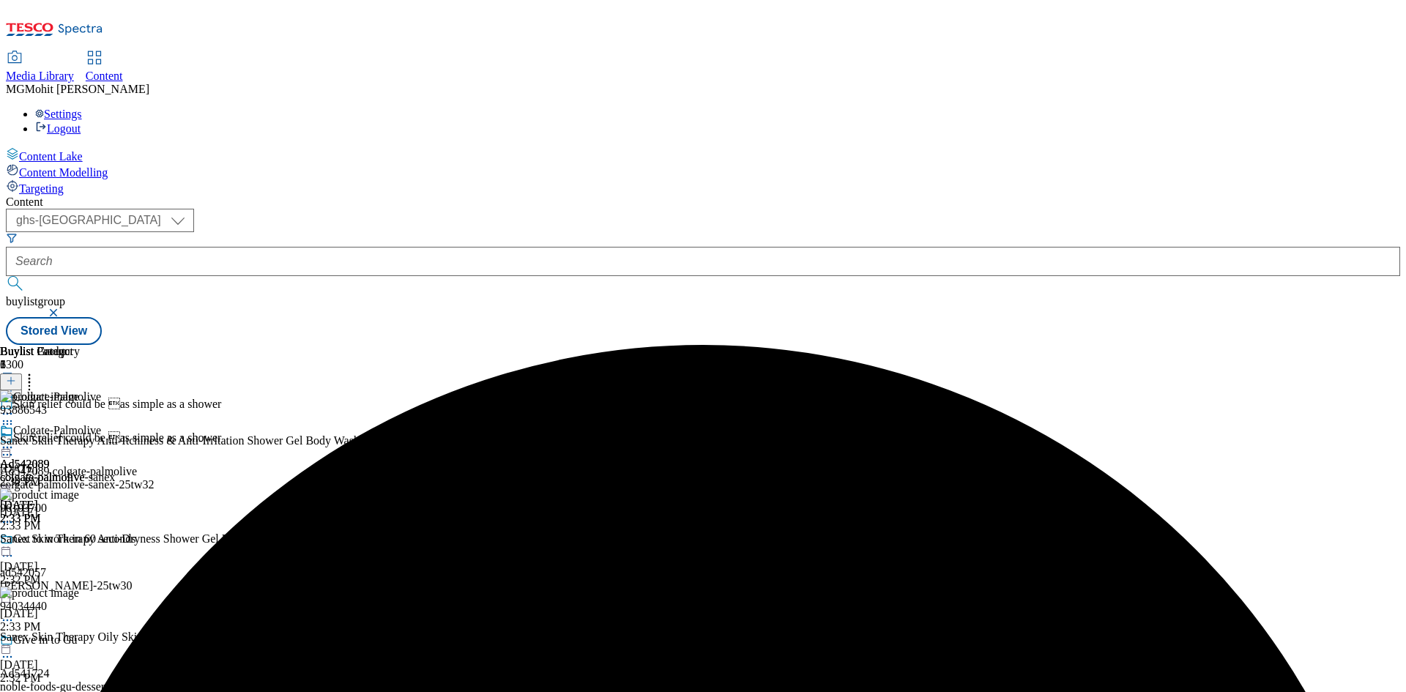
scroll to position [4, 0]
